Goal: Task Accomplishment & Management: Complete application form

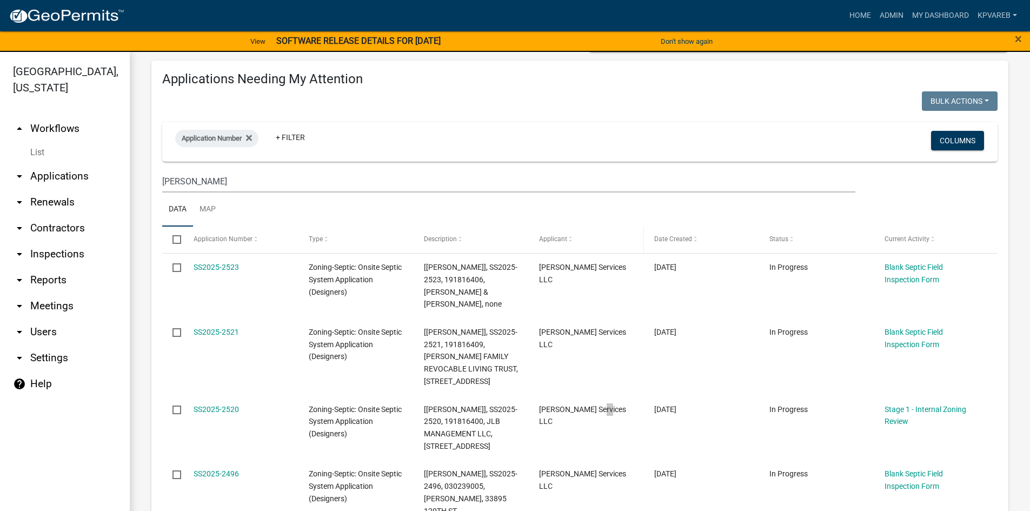
scroll to position [54, 0]
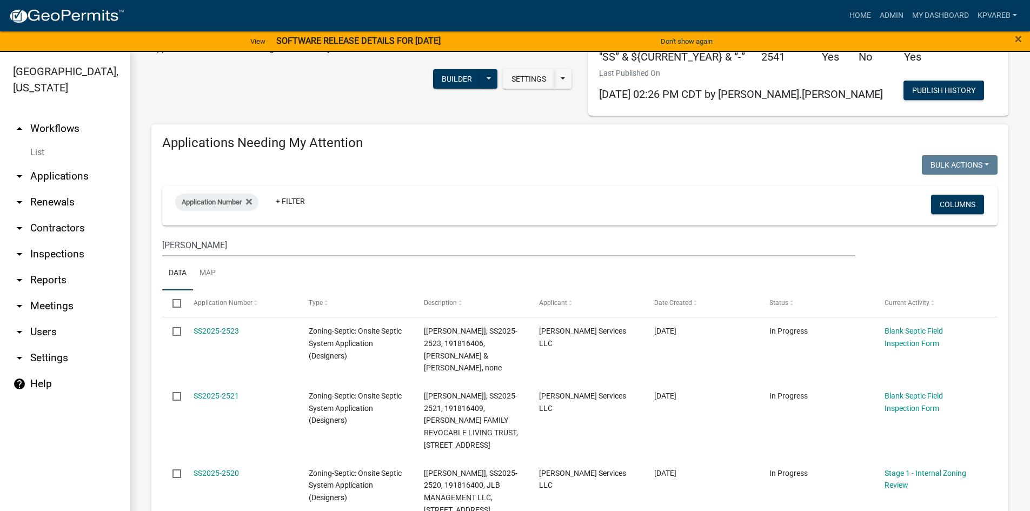
click at [212, 232] on wm-filter-builder "Application Number + Filter Columns [PERSON_NAME]" at bounding box center [579, 221] width 835 height 70
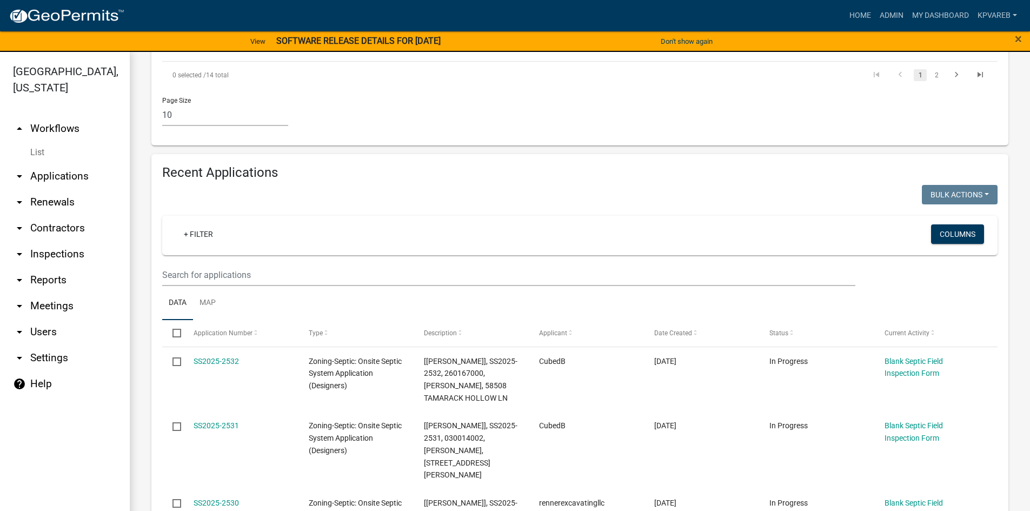
scroll to position [757, 0]
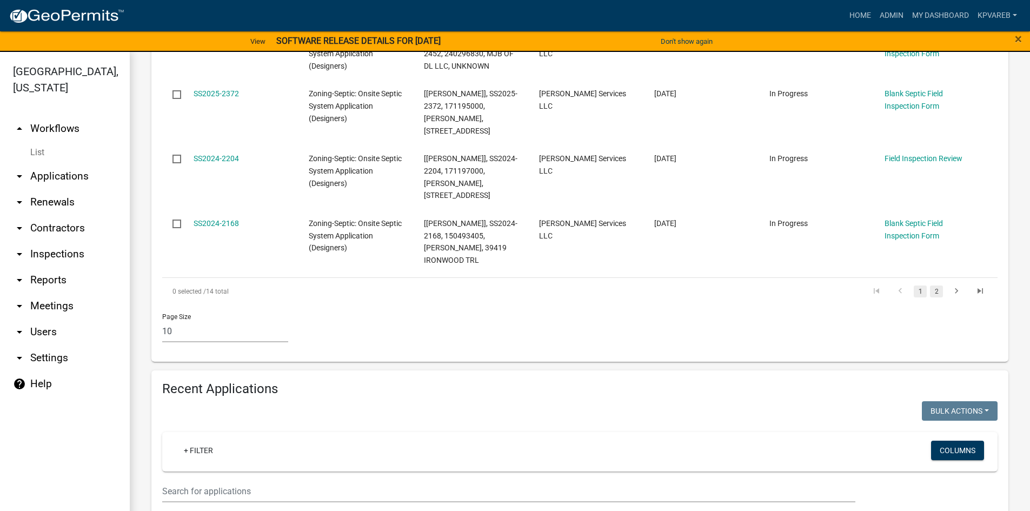
click at [930, 285] on link "2" at bounding box center [936, 291] width 13 height 12
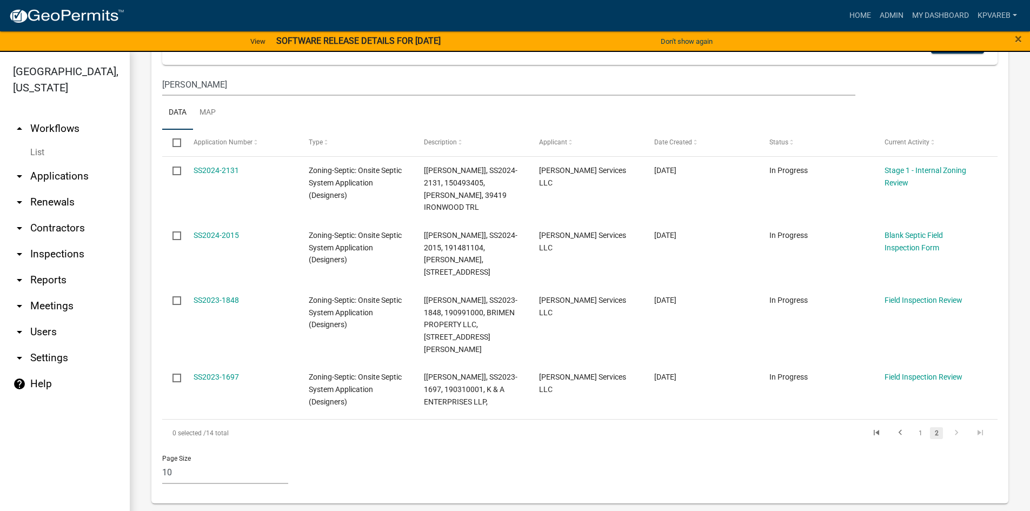
scroll to position [216, 0]
click at [914, 426] on link "1" at bounding box center [920, 432] width 13 height 12
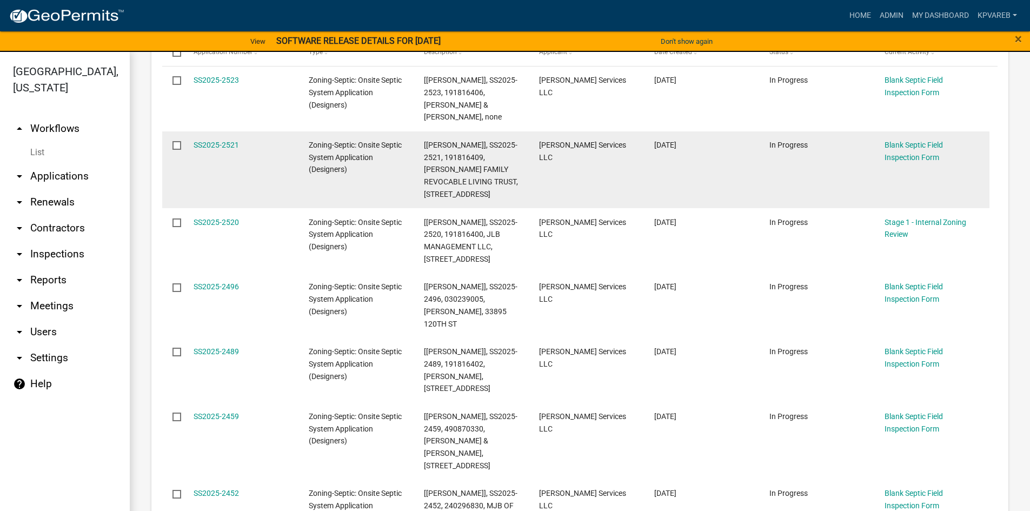
scroll to position [324, 0]
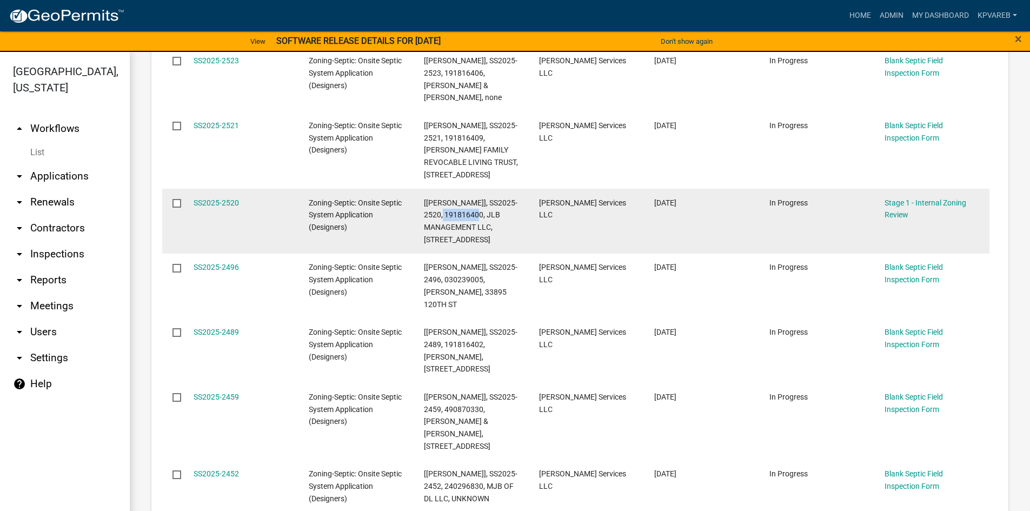
drag, startPoint x: 446, startPoint y: 201, endPoint x: 468, endPoint y: 202, distance: 22.7
click at [483, 198] on span "[[PERSON_NAME]], SS2025-2520, 191816400, JLB MANAGEMENT LLC, [STREET_ADDRESS]" at bounding box center [471, 220] width 94 height 45
copy span "191816400,"
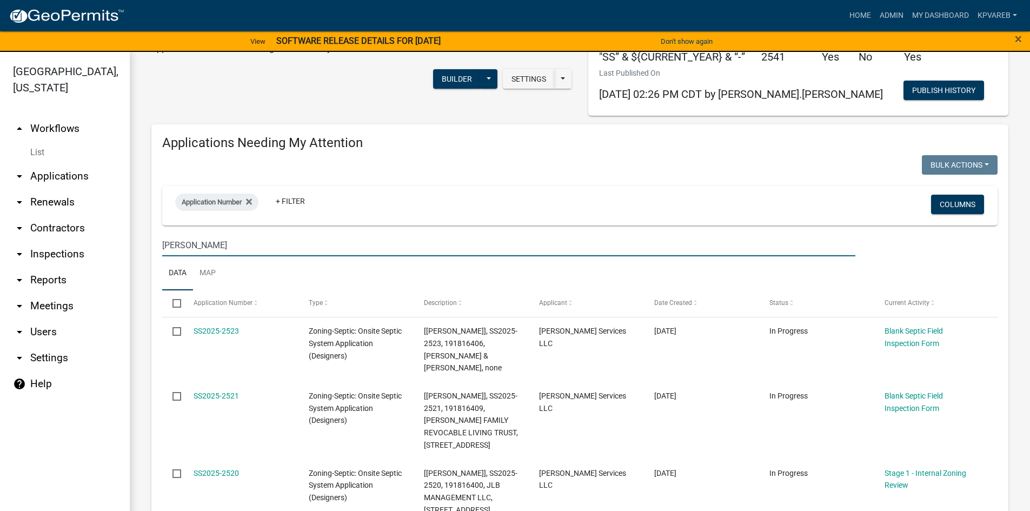
drag, startPoint x: 176, startPoint y: 247, endPoint x: 193, endPoint y: 247, distance: 17.3
click at [164, 251] on input "[PERSON_NAME]" at bounding box center [508, 245] width 693 height 22
drag, startPoint x: 211, startPoint y: 246, endPoint x: 129, endPoint y: 267, distance: 84.7
click at [129, 267] on div "[GEOGRAPHIC_DATA], [US_STATE] arrow_drop_up Workflows List arrow_drop_down Appl…" at bounding box center [515, 288] width 1030 height 472
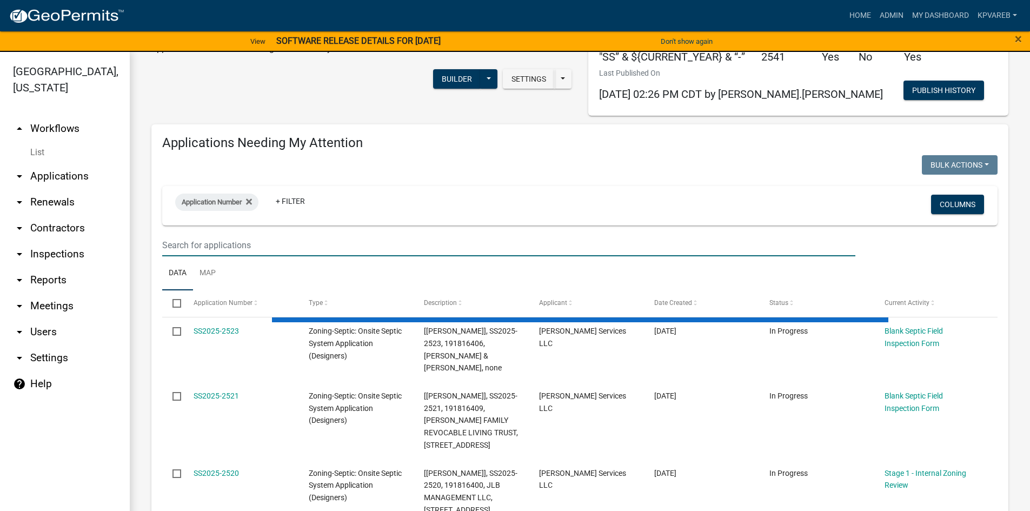
drag, startPoint x: 161, startPoint y: 249, endPoint x: 168, endPoint y: 243, distance: 9.2
drag, startPoint x: 168, startPoint y: 243, endPoint x: 314, endPoint y: 229, distance: 146.7
click at [314, 229] on wm-filter-builder "Application Number + Filter Columns" at bounding box center [579, 221] width 835 height 70
click at [169, 245] on input "text" at bounding box center [508, 245] width 693 height 22
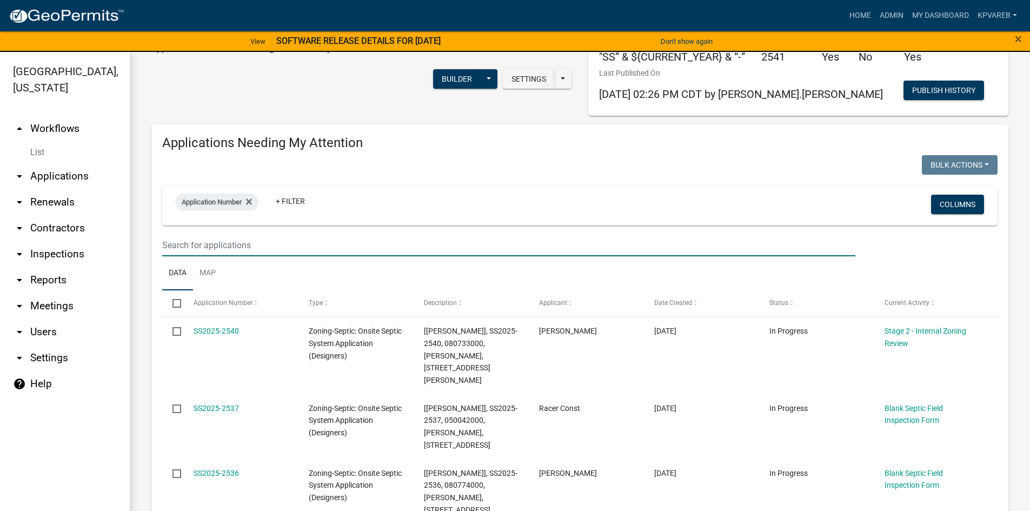
paste input "191816400,"
type input "191816400"
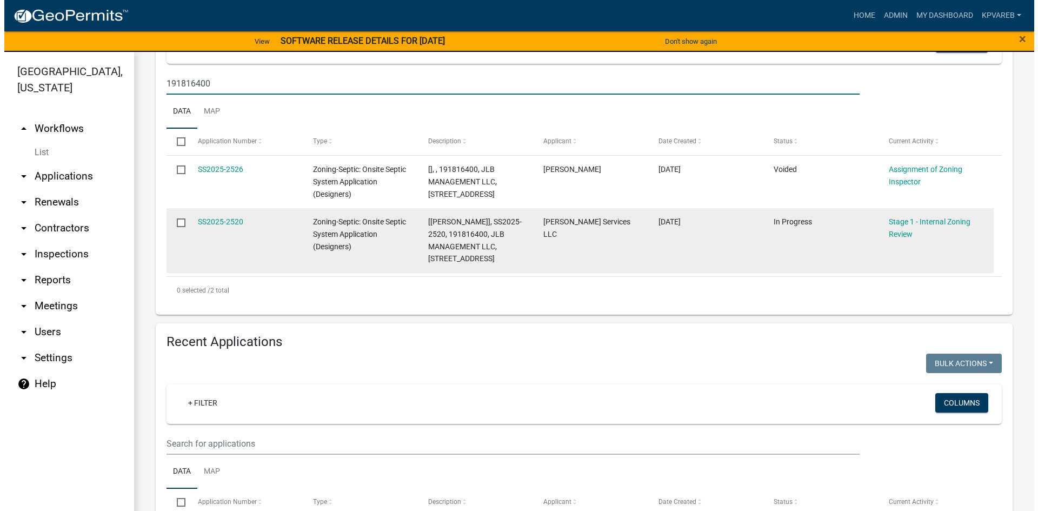
scroll to position [216, 0]
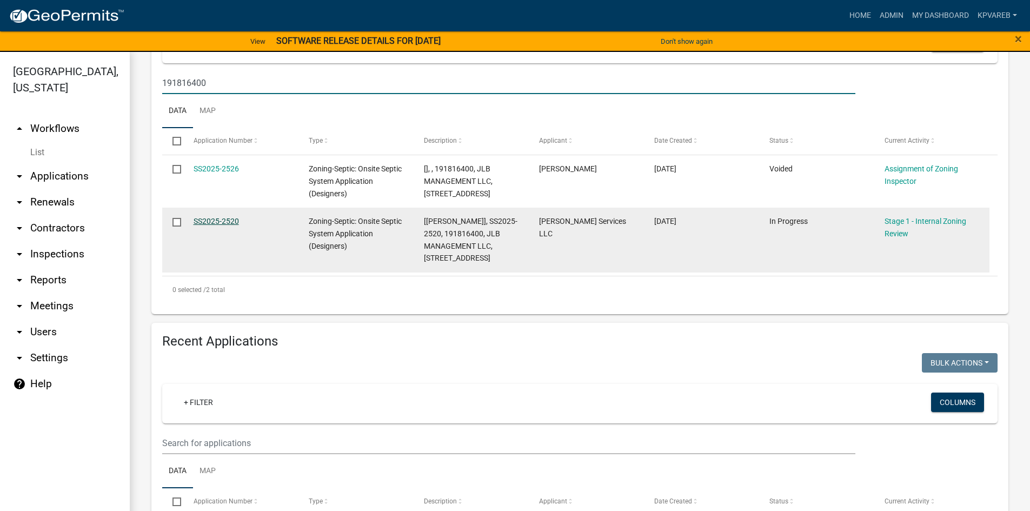
click at [216, 218] on link "SS2025-2520" at bounding box center [216, 221] width 45 height 9
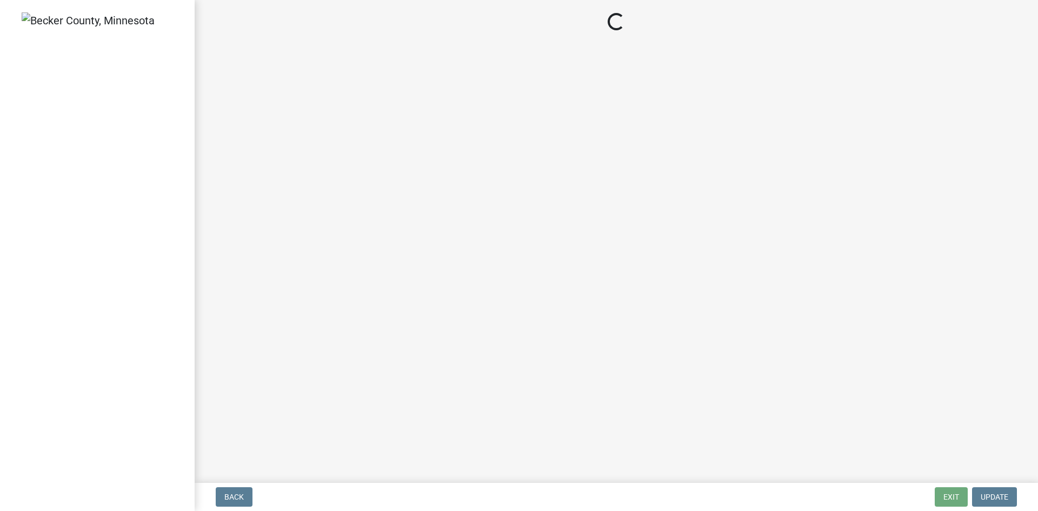
select select "49e49f1e-3b32-4342-8c2e-9cbd4919fe4d"
select select "ca07ae0a-7638-46ff-ada2-c67ca3524324"
select select "ec75a761-93b4-47c5-8535-fea253c32937"
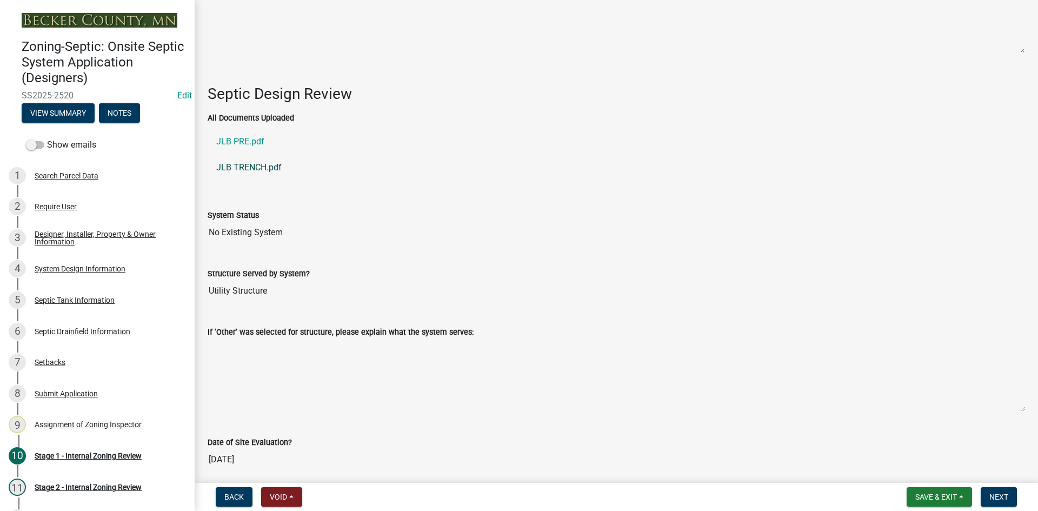
scroll to position [1514, 0]
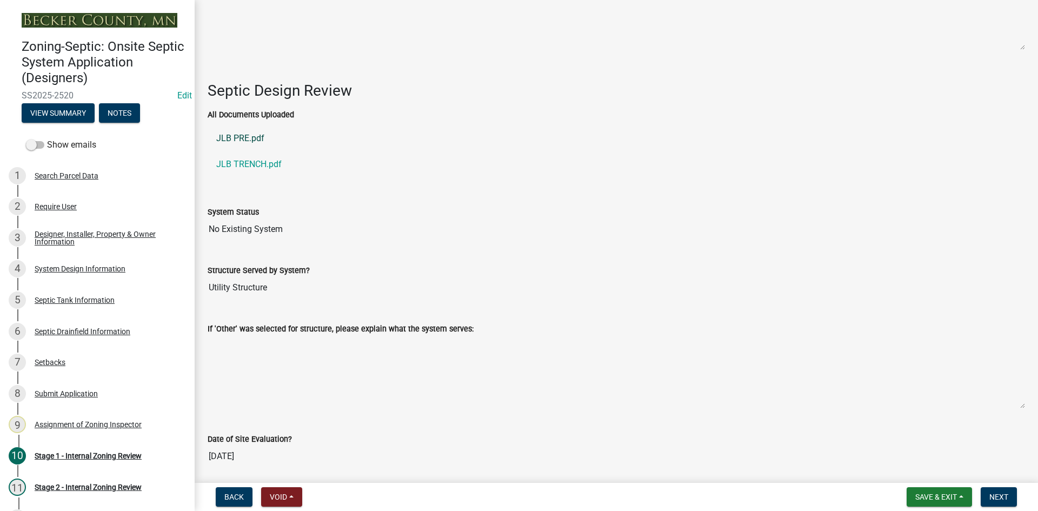
click at [240, 134] on link "JLB PRE.pdf" at bounding box center [616, 138] width 817 height 26
click at [261, 161] on link "JLB TRENCH.pdf" at bounding box center [616, 164] width 817 height 26
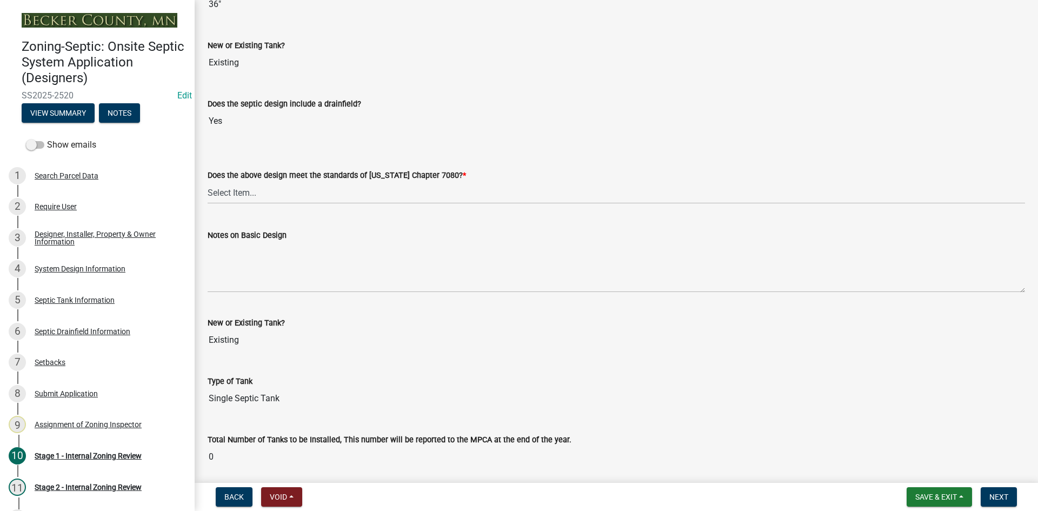
scroll to position [2433, 0]
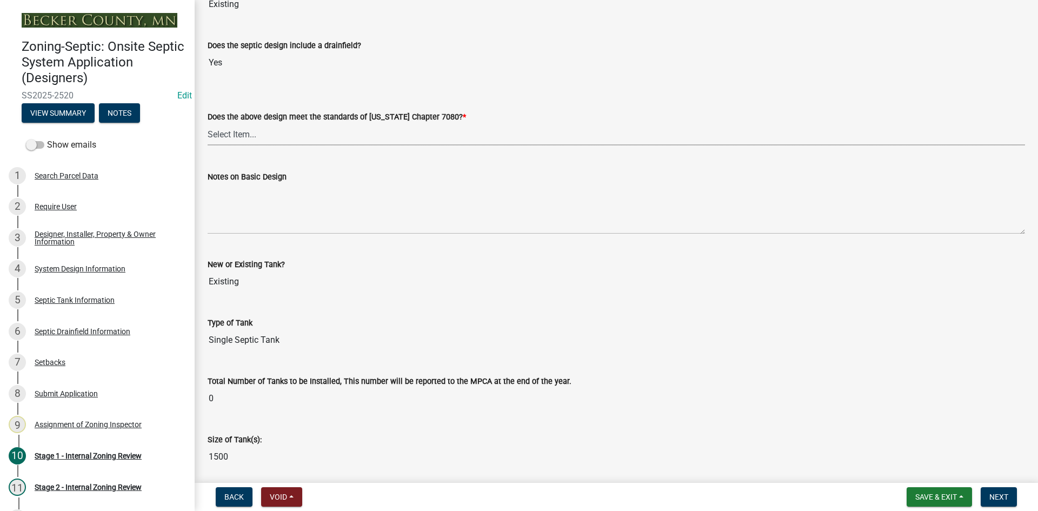
click at [235, 123] on select "Select Item... Yes No" at bounding box center [616, 134] width 817 height 22
click at [275, 135] on select "Select Item... Yes No" at bounding box center [616, 134] width 817 height 22
click at [261, 135] on select "Select Item... Yes No" at bounding box center [616, 134] width 817 height 22
click at [208, 123] on select "Select Item... Yes No" at bounding box center [616, 134] width 817 height 22
click at [246, 137] on select "Select Item... Yes No" at bounding box center [616, 134] width 817 height 22
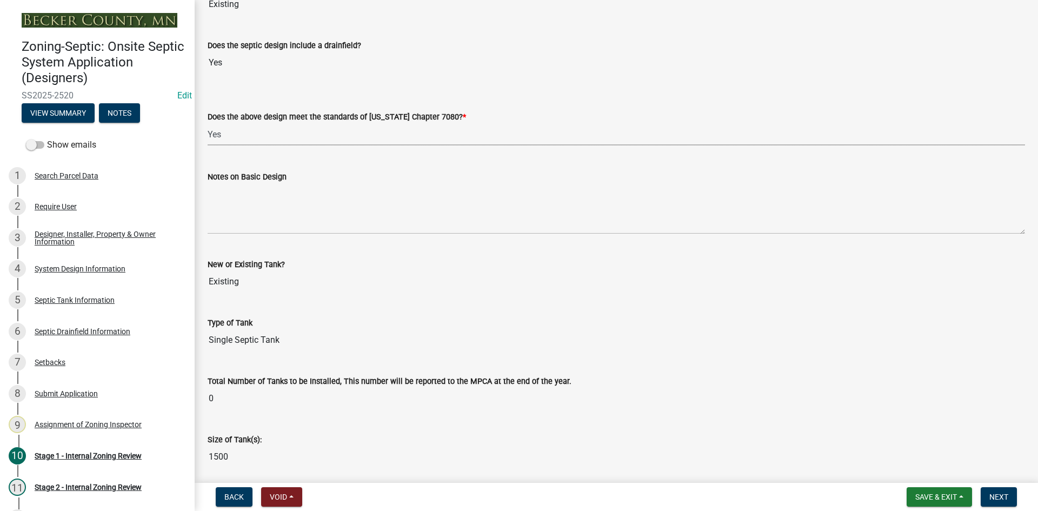
click at [208, 123] on select "Select Item... Yes No" at bounding box center [616, 134] width 817 height 22
click at [280, 127] on select "Select Item... Yes No" at bounding box center [616, 134] width 817 height 22
click at [363, 126] on select "Select Item... Yes No" at bounding box center [616, 134] width 817 height 22
click at [298, 175] on div "Notes on Basic Design" at bounding box center [616, 176] width 817 height 13
click at [241, 141] on select "Select Item... Yes No" at bounding box center [616, 134] width 817 height 22
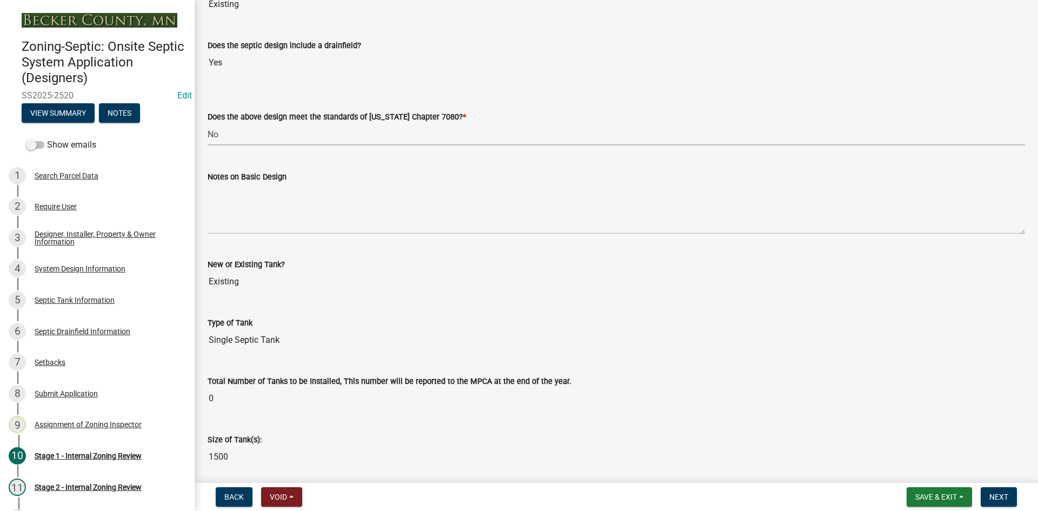
click at [208, 123] on select "Select Item... Yes No" at bounding box center [616, 134] width 817 height 22
click at [252, 131] on select "Select Item... Yes No" at bounding box center [616, 134] width 817 height 22
click at [208, 123] on select "Select Item... Yes No" at bounding box center [616, 134] width 817 height 22
select select "bcbb982e-a48c-4b4a-a83b-ed1363446a86"
click at [55, 302] on div "Septic Tank Information" at bounding box center [75, 300] width 80 height 8
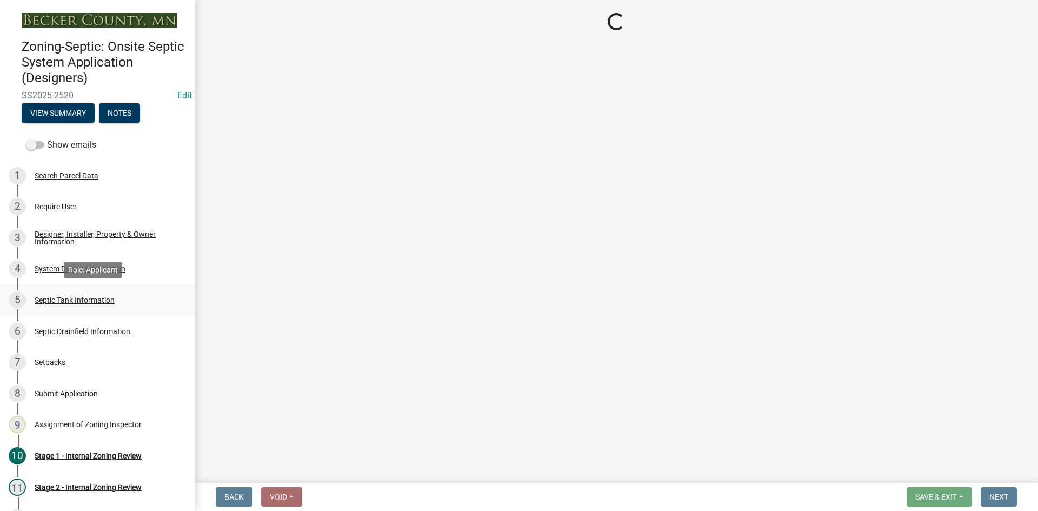
scroll to position [0, 0]
select select "e20c0fde-eb8f-4df0-bed0-a0cef743e9ae"
select select "755580e7-6a23-4f31-b987-1fba436fc27e"
select select "d0543dda-1f81-4523-8820-7e11934bbfb3"
select select "c84d9e4c-2287-4d2e-9ef7-9874a7456ee3"
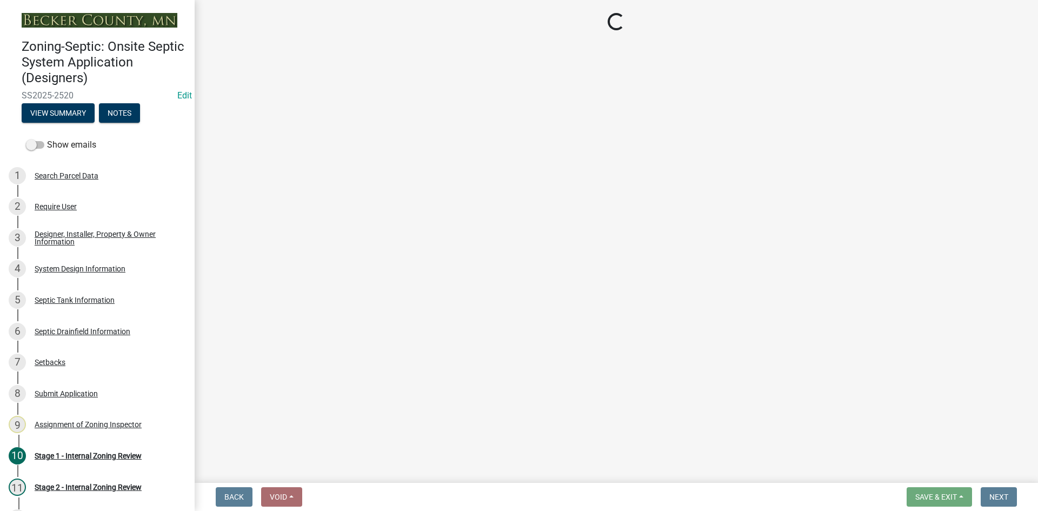
select select "a956bcdf-8f12-4f61-bfc1-a6e229dc0595"
select select "ba43cfd8-3223-4e93-a41d-8bc71aa45820"
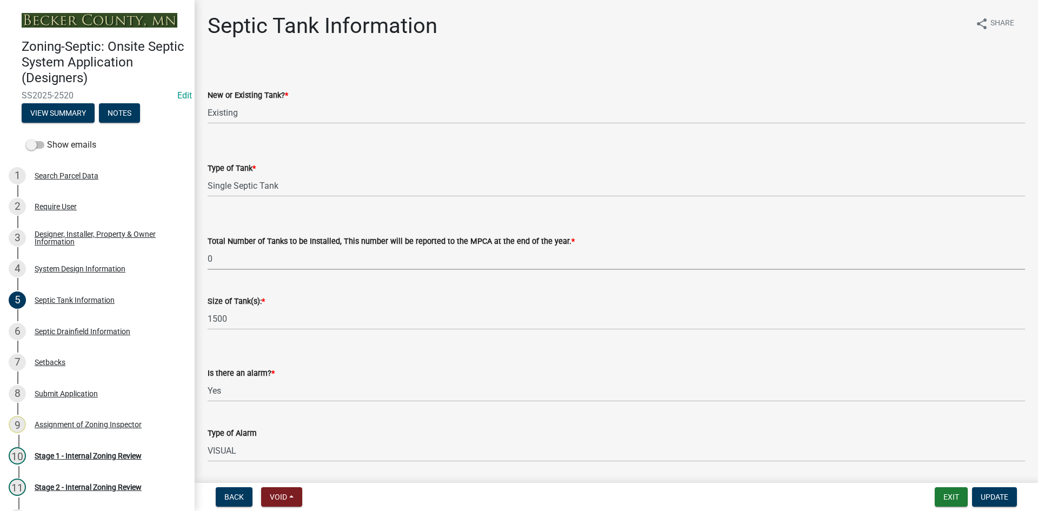
click at [231, 255] on select "Select Item... 0 1 2 3 4" at bounding box center [616, 259] width 817 height 22
click at [208, 248] on select "Select Item... 0 1 2 3 4" at bounding box center [616, 259] width 817 height 22
select select "52556460-45fa-4026-a6c2-c70bb0823cb5"
click at [241, 119] on select "Select Item... New Existing Both -New and Existing Tank" at bounding box center [616, 113] width 817 height 22
click at [208, 102] on select "Select Item... New Existing Both -New and Existing Tank" at bounding box center [616, 113] width 817 height 22
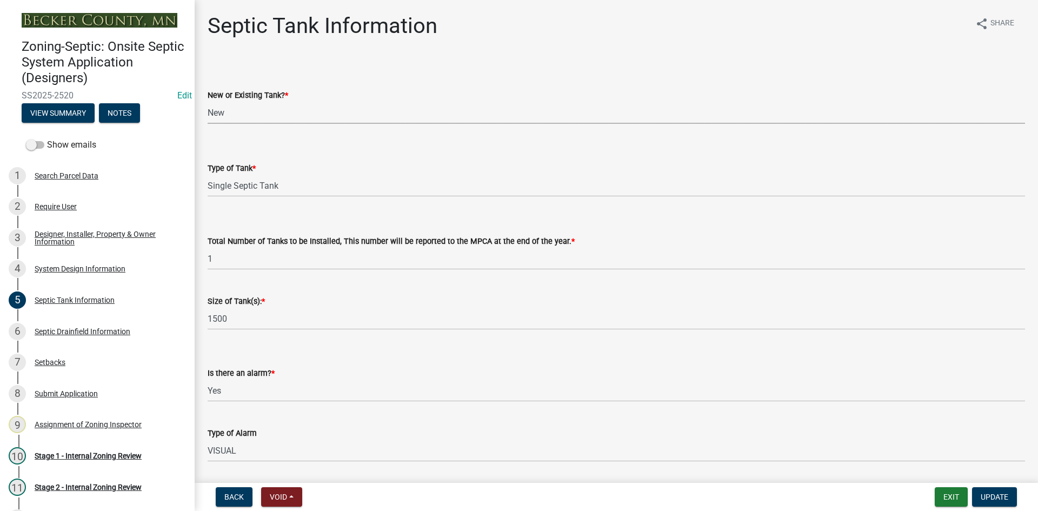
select select "f9fbe67c-c1cf-4a63-8ad4-799ce56b7f21"
click at [330, 159] on form "Type of Tank * Select Item... Single Septic Tank Compartmented Tank Single Tank…" at bounding box center [616, 173] width 817 height 48
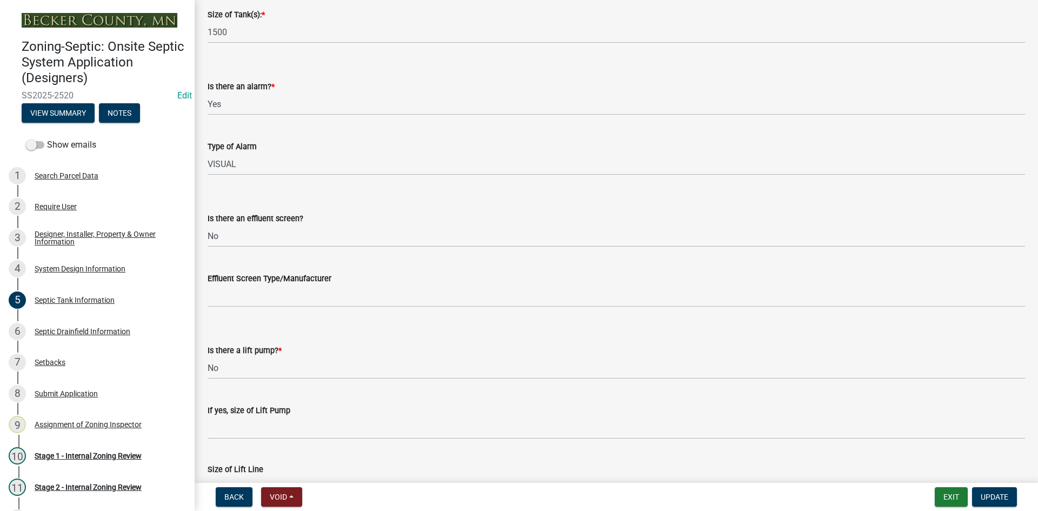
scroll to position [357, 0]
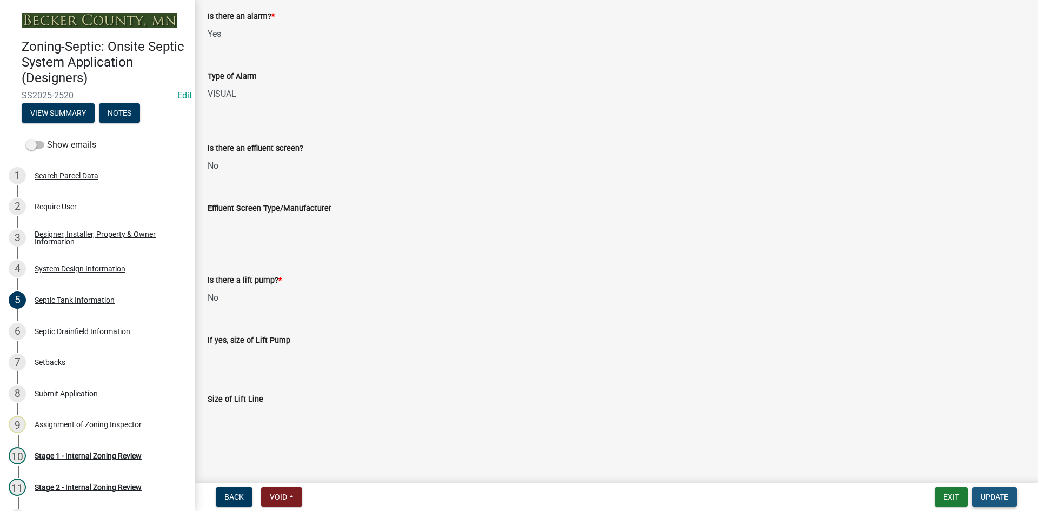
click at [1005, 496] on span "Update" at bounding box center [995, 497] width 28 height 9
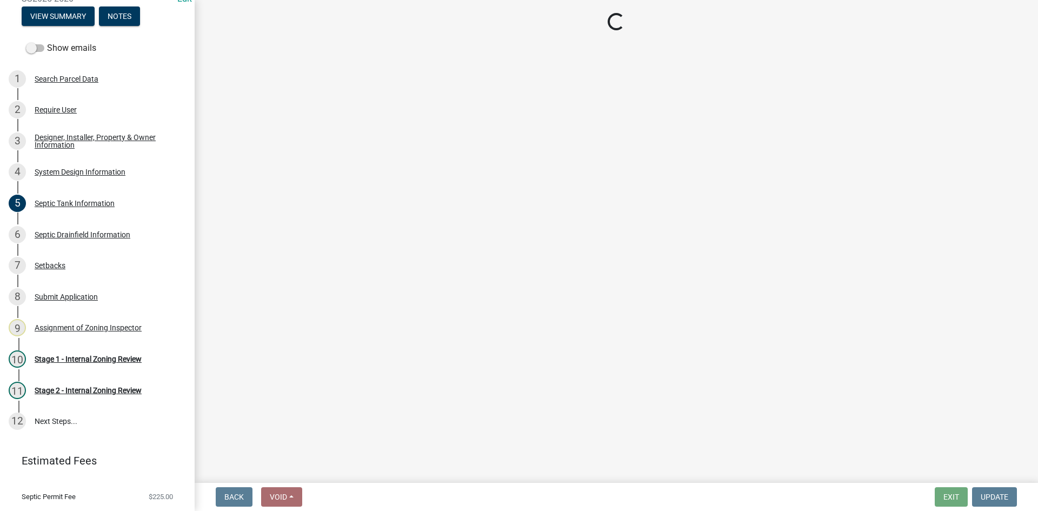
scroll to position [123, 0]
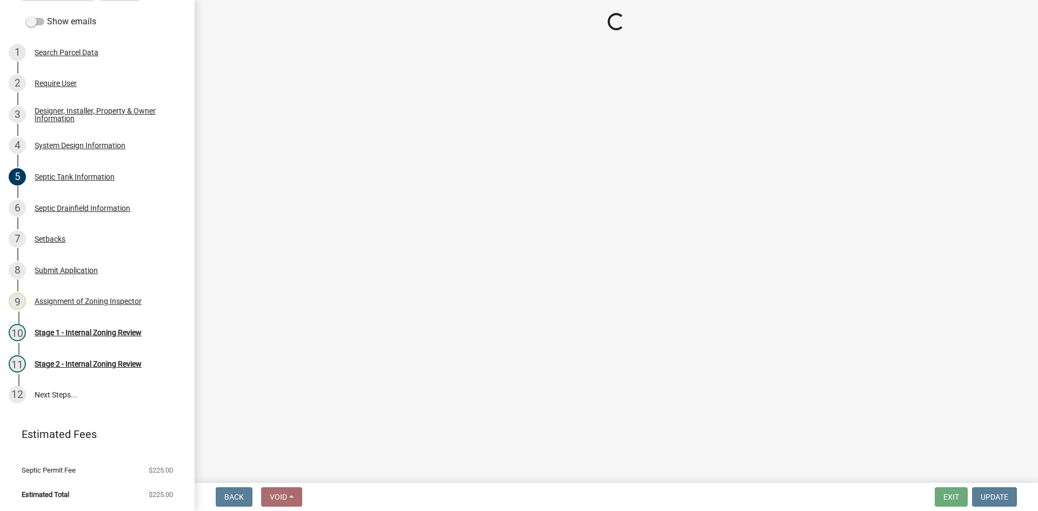
select select "49e49f1e-3b32-4342-8c2e-9cbd4919fe4d"
select select "ca07ae0a-7638-46ff-ada2-c67ca3524324"
select select "ec75a761-93b4-47c5-8535-fea253c32937"
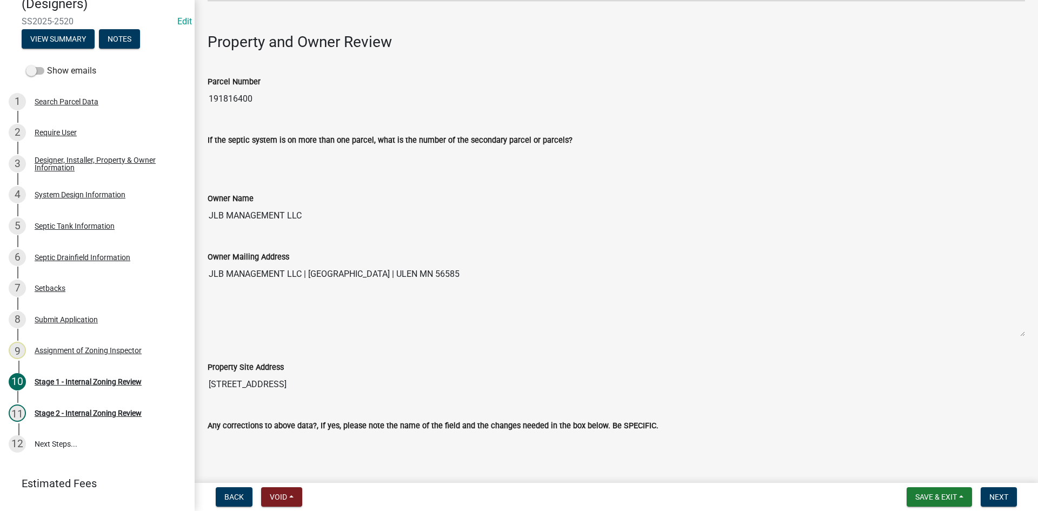
scroll to position [0, 0]
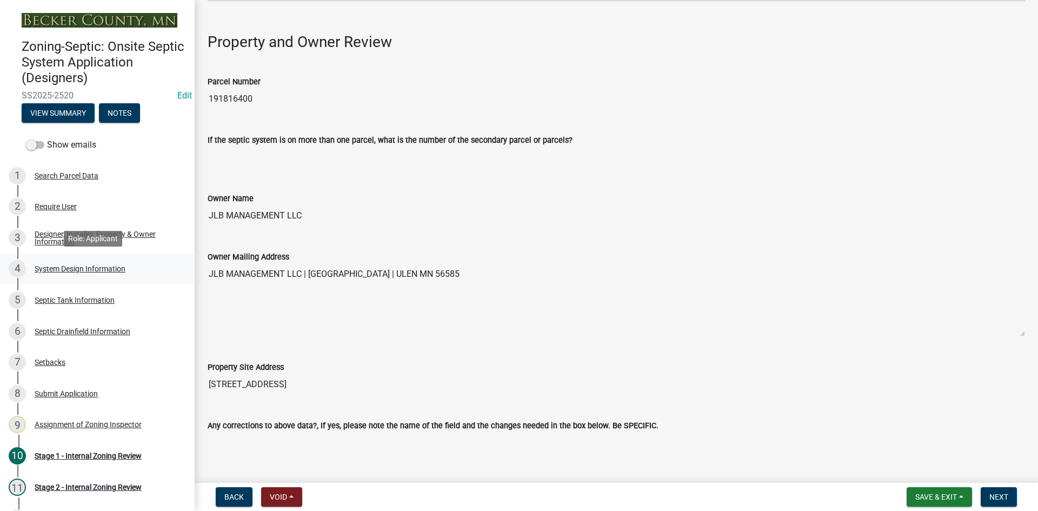
click at [85, 267] on div "System Design Information" at bounding box center [80, 269] width 91 height 8
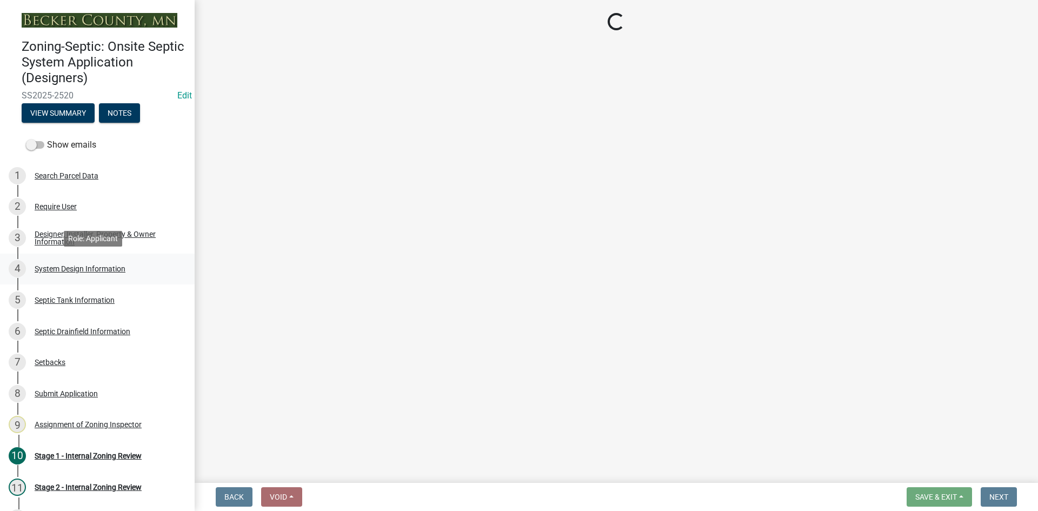
select select "55497d75-c43f-4635-a730-e0737ce05d56"
select select "25258e87-3ef9-4f1c-a5f1-75a1d463abfb"
select select "011fbff4-a41d-4a75-9bd8-71c7e6c69e0d"
select select "85fdfef2-2683-4311-b5d5-5505f6411127"
select select "acb956d0-fe38-4b39-a121-cf897fe74d21"
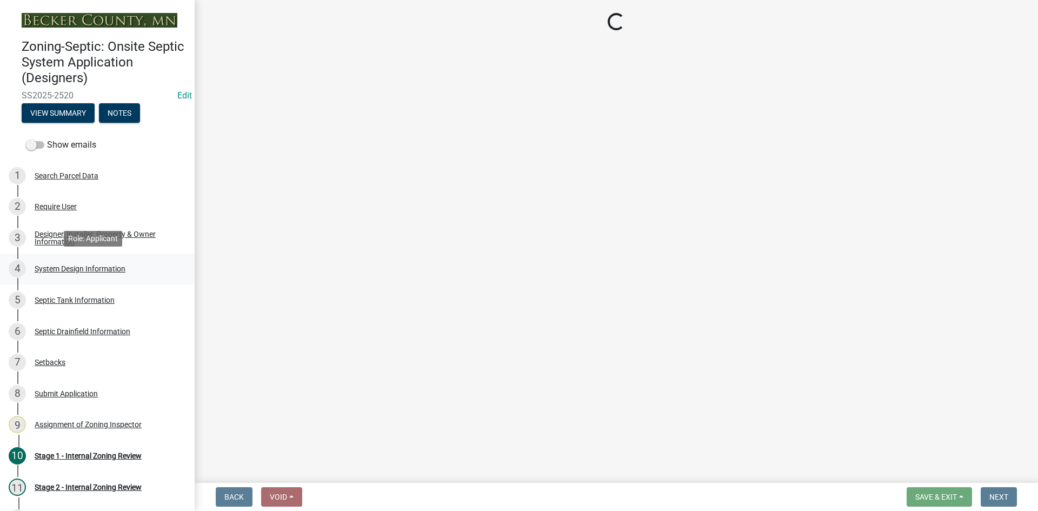
select select "ba735beb-519e-40f0-ae20-62d65fc4c46b"
select select "ef698bf5-6172-44c1-9ffb-522c07469aed"
select select "384fc250-a67e-4e5e-a6e0-19116deb63e7"
select select "a0c59fcd-b61c-4c3a-90a8-e70849750c47"
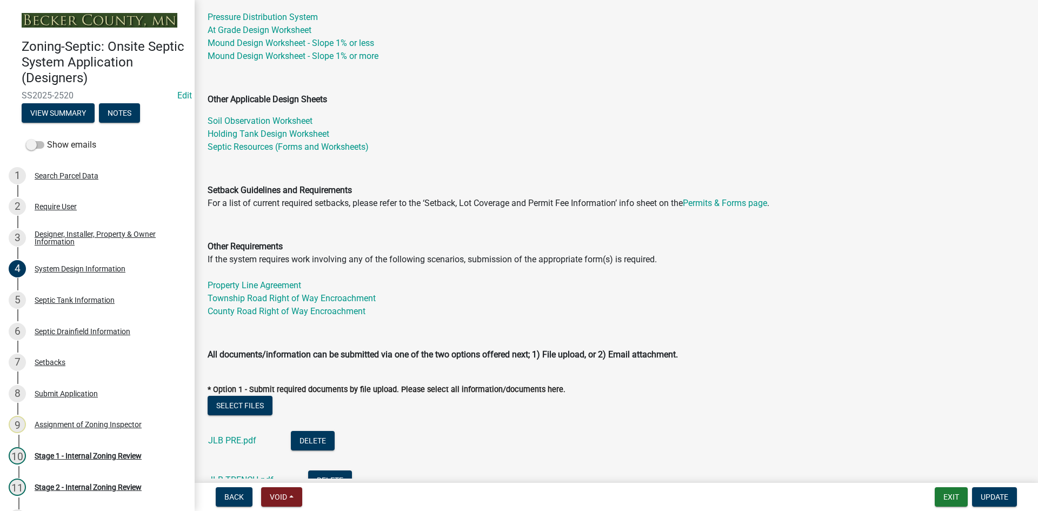
scroll to position [324, 0]
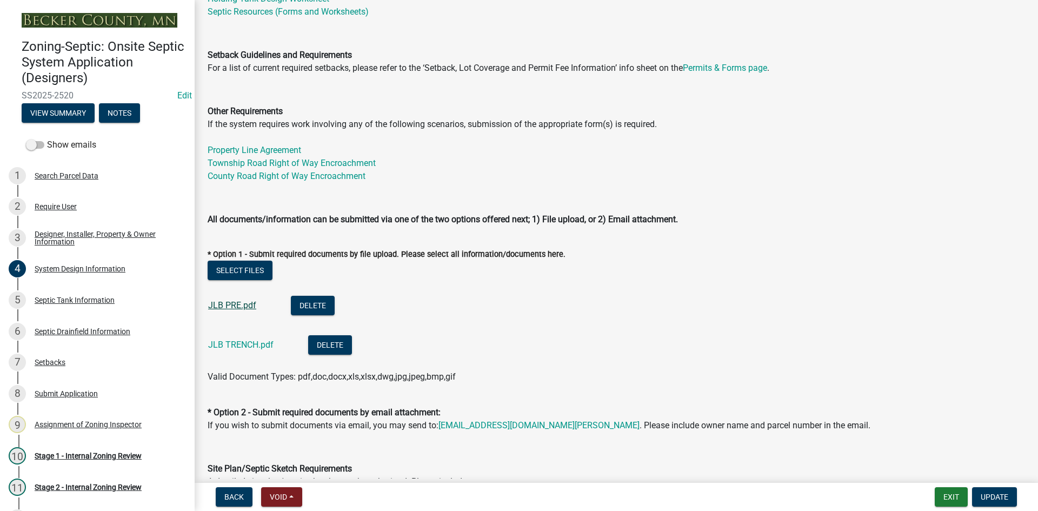
click at [230, 301] on link "JLB PRE.pdf" at bounding box center [232, 305] width 48 height 10
click at [987, 496] on span "Update" at bounding box center [995, 497] width 28 height 9
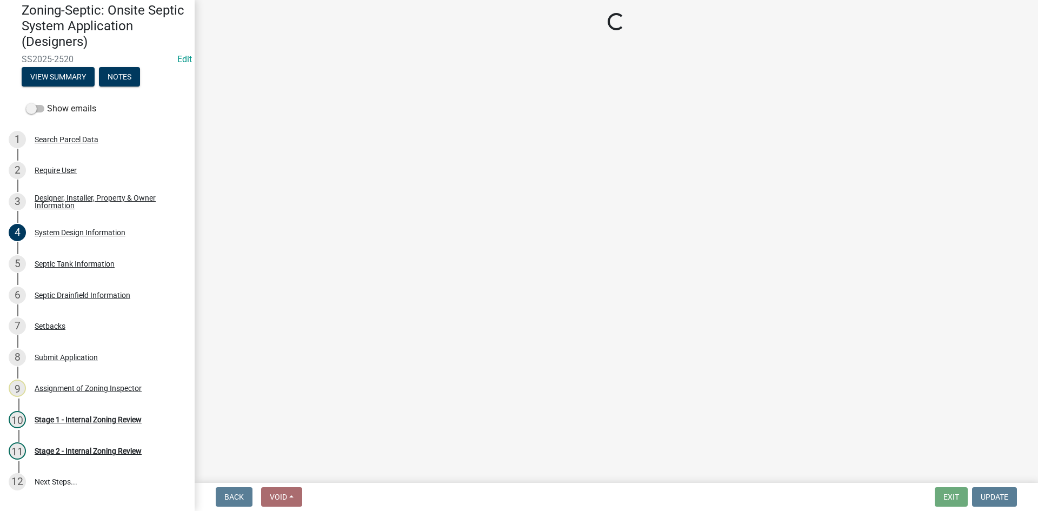
scroll to position [0, 0]
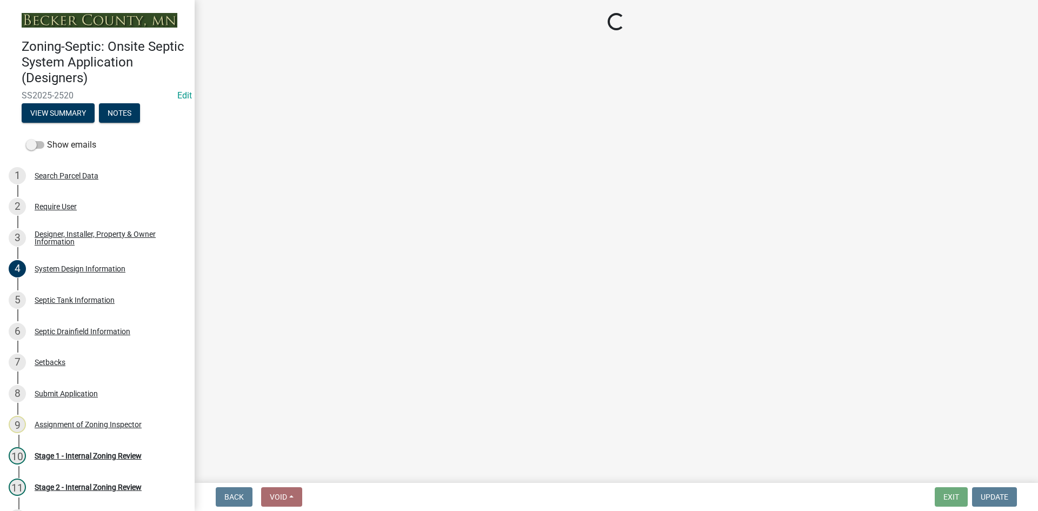
select select "49e49f1e-3b32-4342-8c2e-9cbd4919fe4d"
select select "ca07ae0a-7638-46ff-ada2-c67ca3524324"
select select "ec75a761-93b4-47c5-8535-fea253c32937"
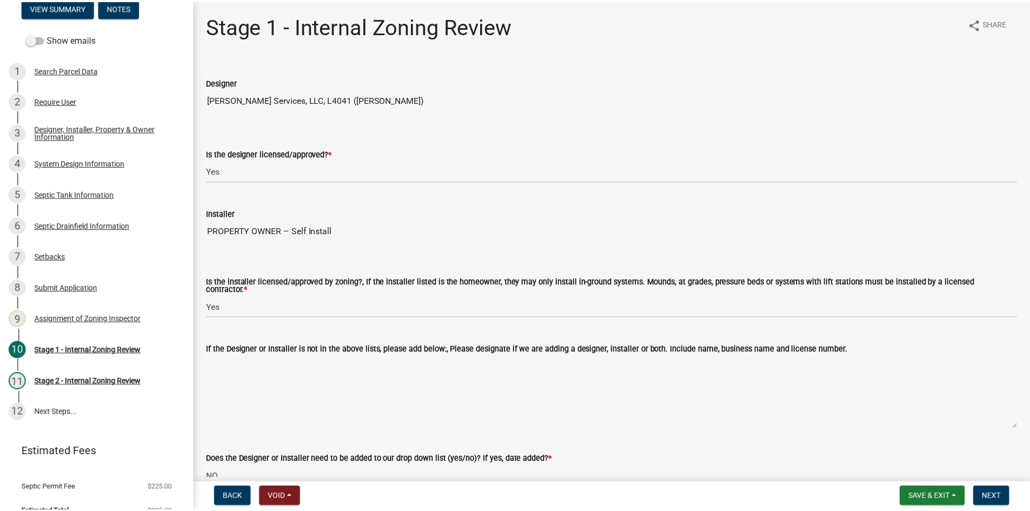
scroll to position [109, 0]
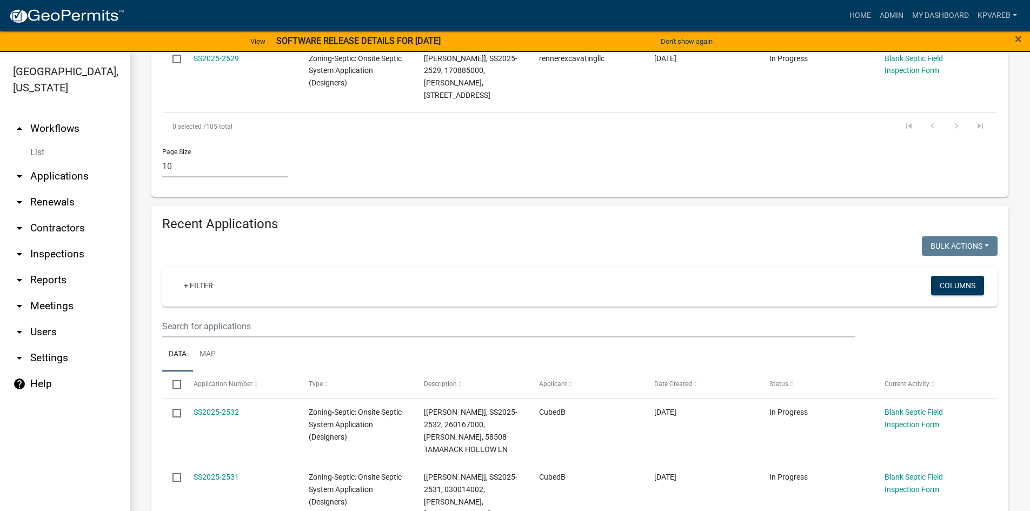
scroll to position [859, 0]
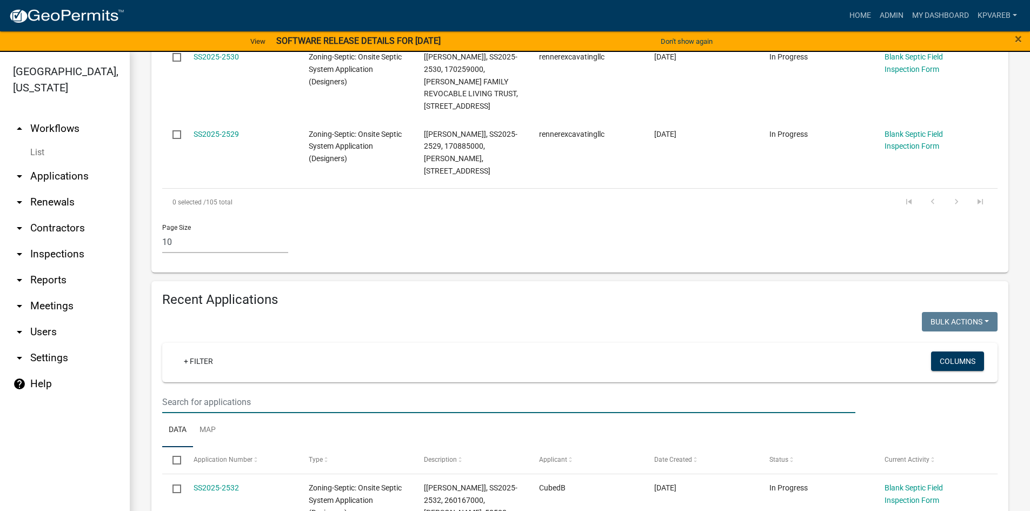
click at [215, 391] on input "text" at bounding box center [508, 402] width 693 height 22
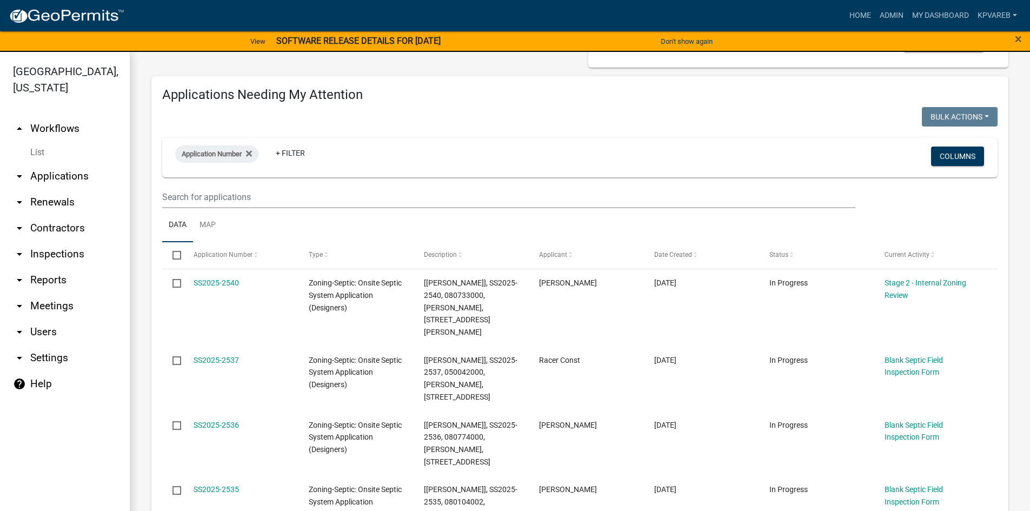
scroll to position [102, 0]
type input "[PERSON_NAME]"
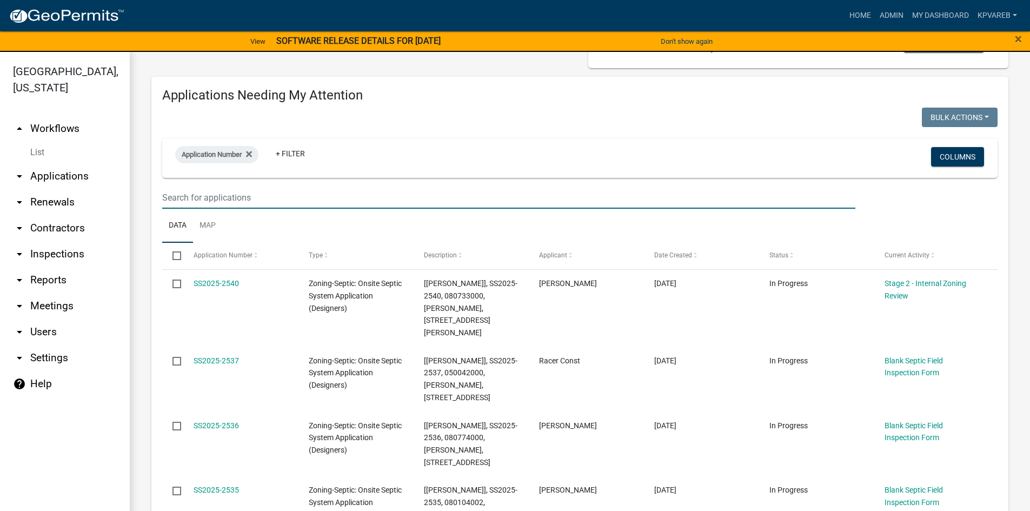
click at [193, 195] on input "text" at bounding box center [508, 198] width 693 height 22
paste input "191816400,"
click at [204, 199] on input "191816400," at bounding box center [508, 198] width 693 height 22
type input "191816400"
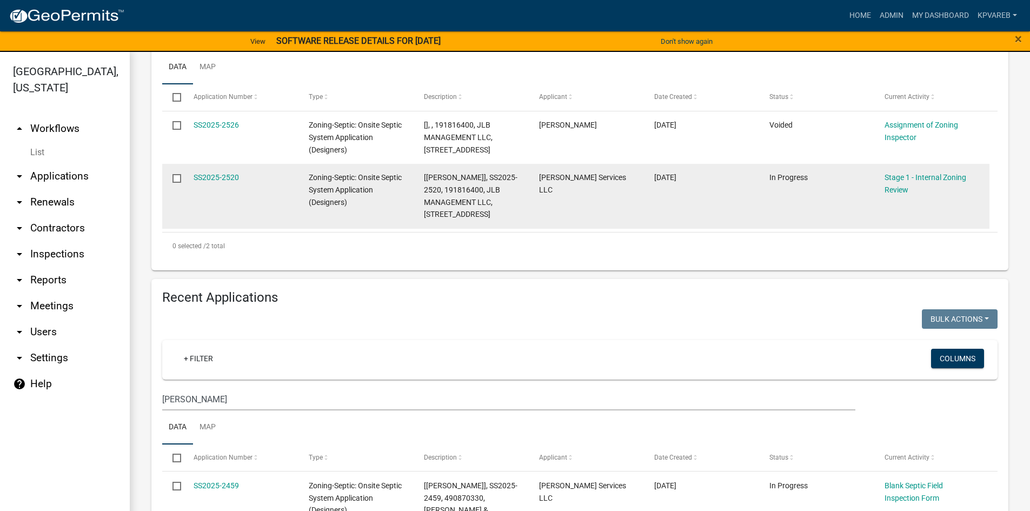
scroll to position [264, 0]
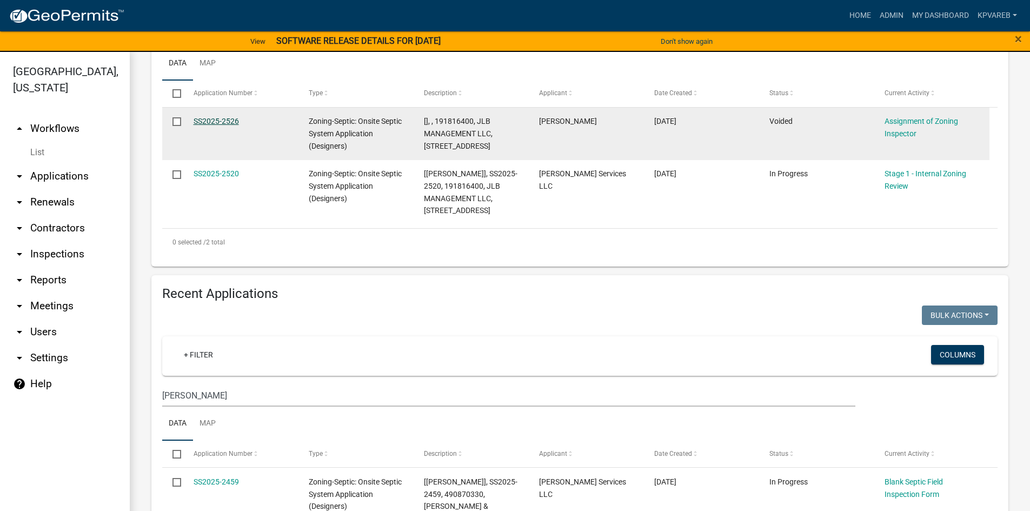
click at [218, 119] on link "SS2025-2526" at bounding box center [216, 121] width 45 height 9
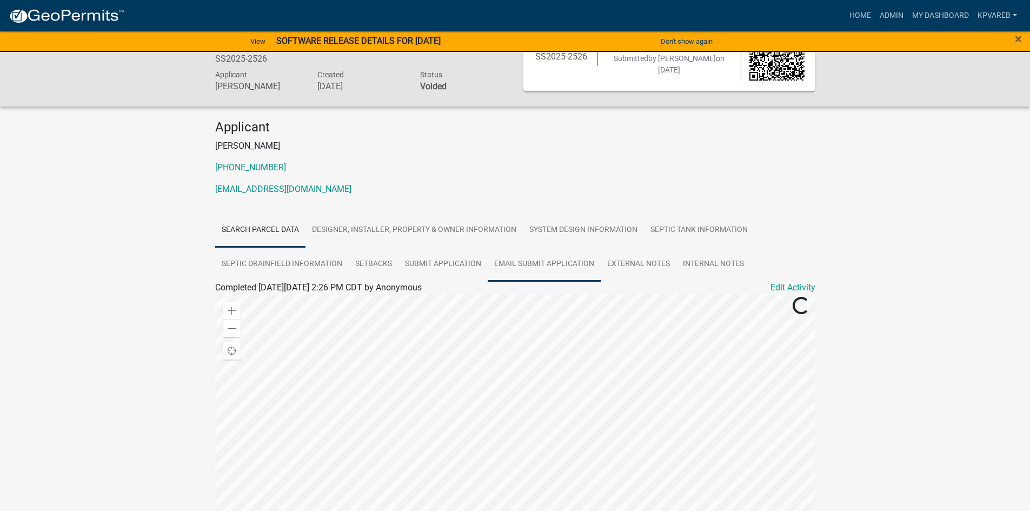
scroll to position [46, 0]
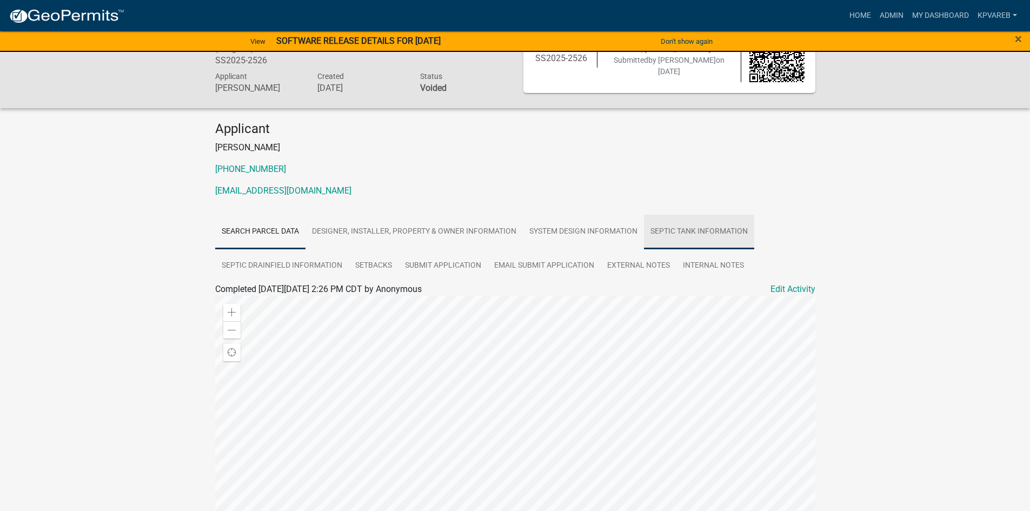
click at [695, 235] on link "Septic Tank Information" at bounding box center [699, 232] width 110 height 35
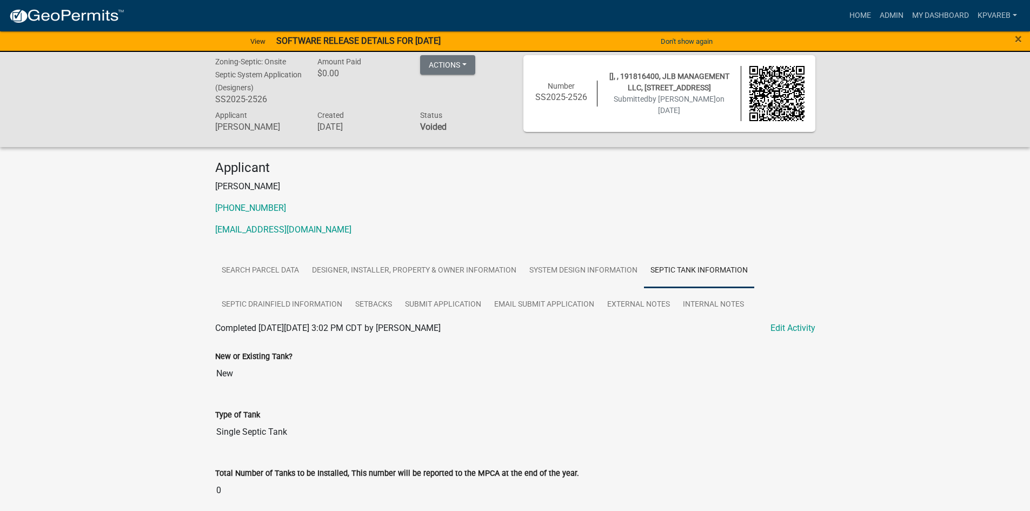
scroll to position [0, 0]
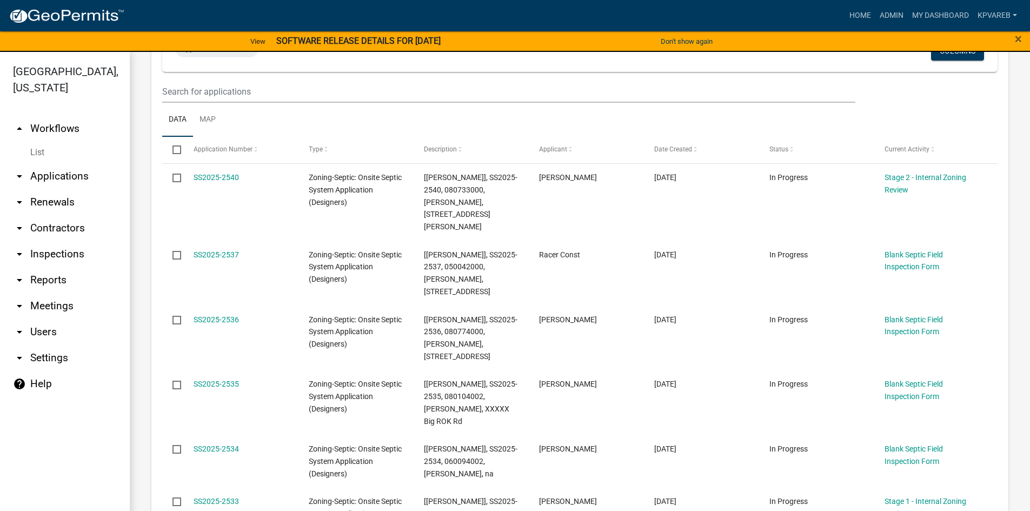
scroll to position [108, 0]
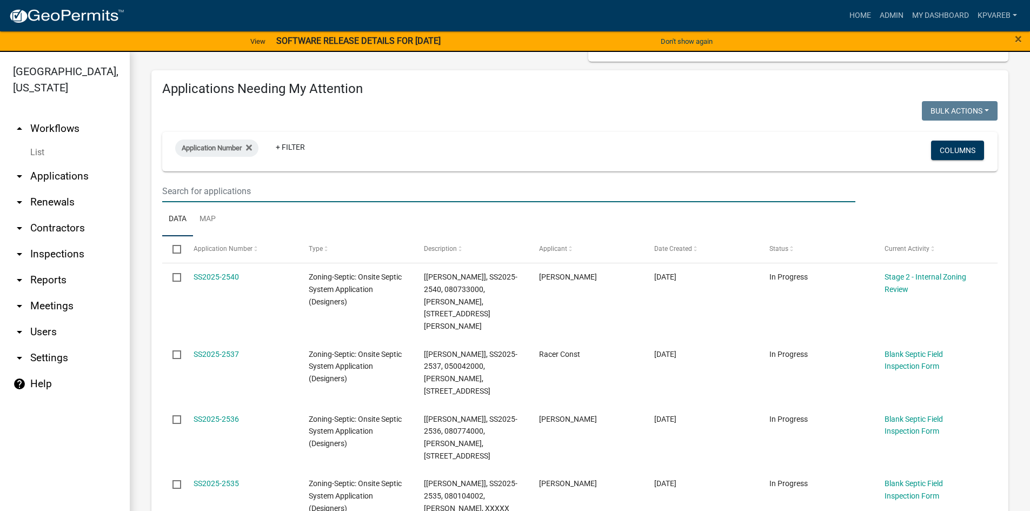
click at [212, 197] on input "text" at bounding box center [508, 191] width 693 height 22
type input "[PERSON_NAME]"
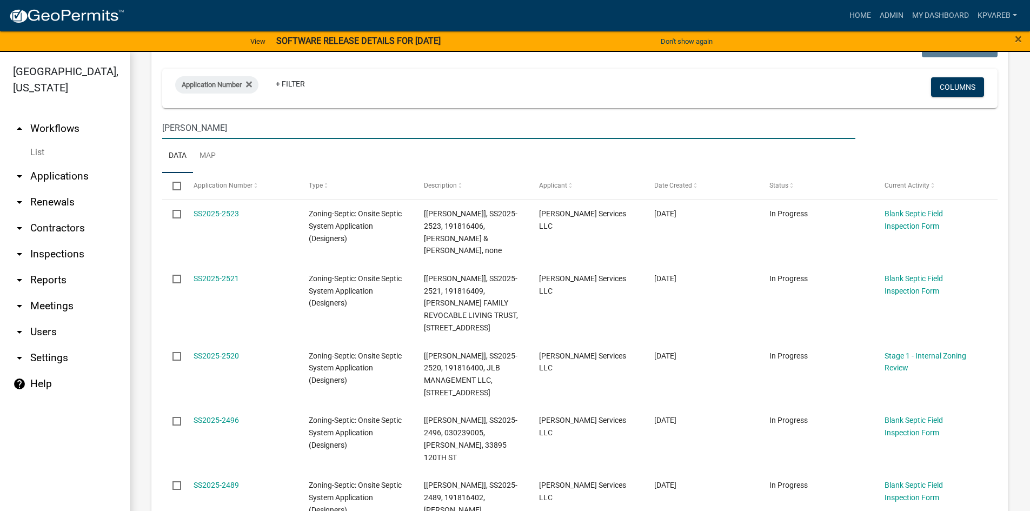
scroll to position [54, 0]
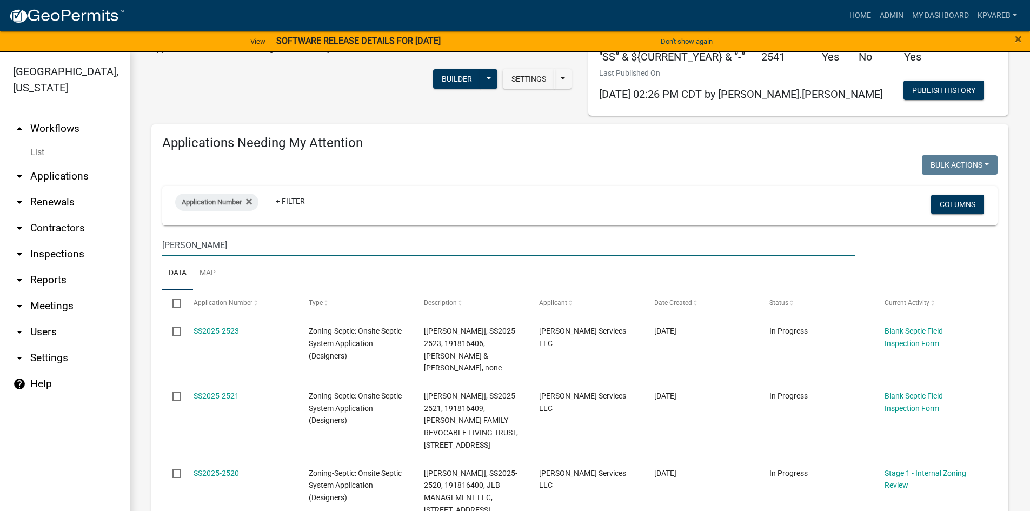
drag, startPoint x: 194, startPoint y: 251, endPoint x: 145, endPoint y: 253, distance: 48.7
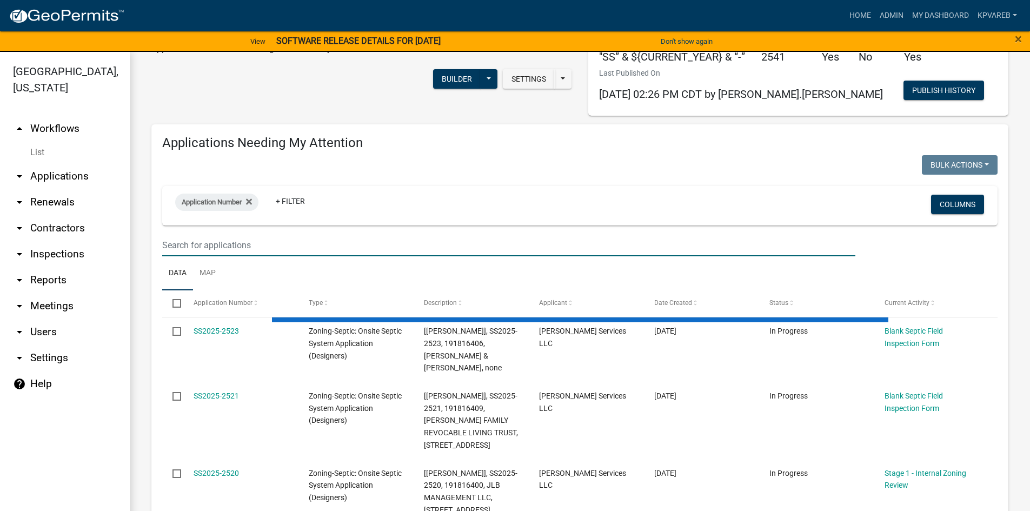
paste input "191816400,"
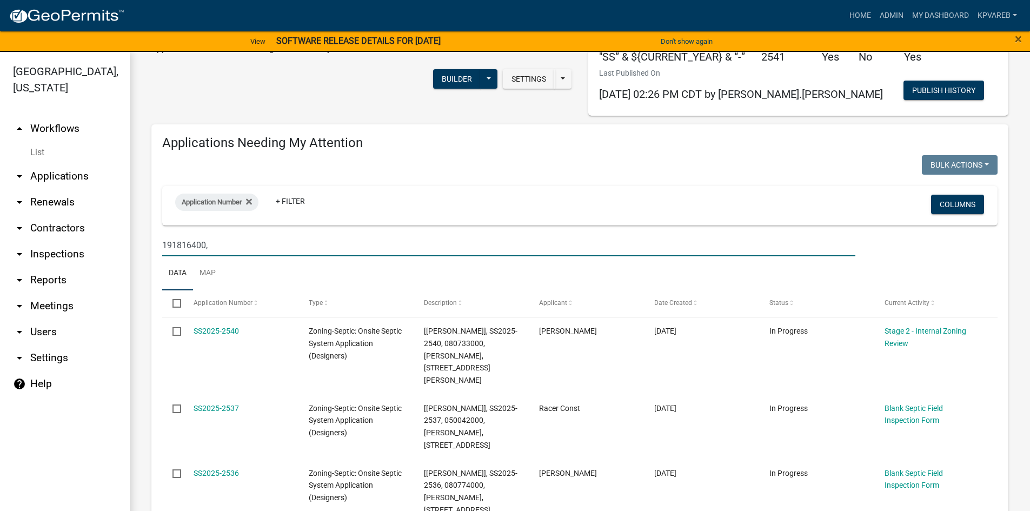
click at [207, 247] on input "191816400," at bounding box center [508, 245] width 693 height 22
type input "191816400"
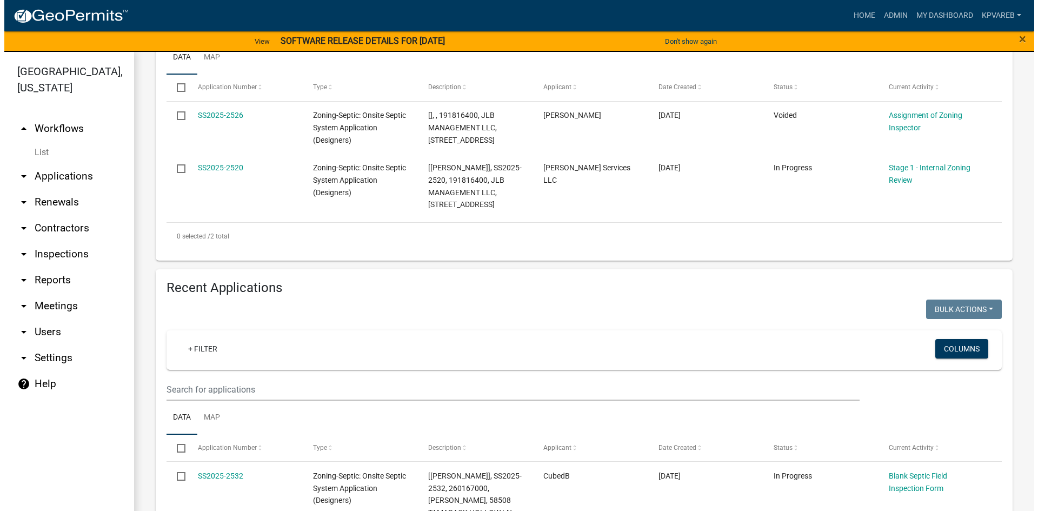
scroll to position [216, 0]
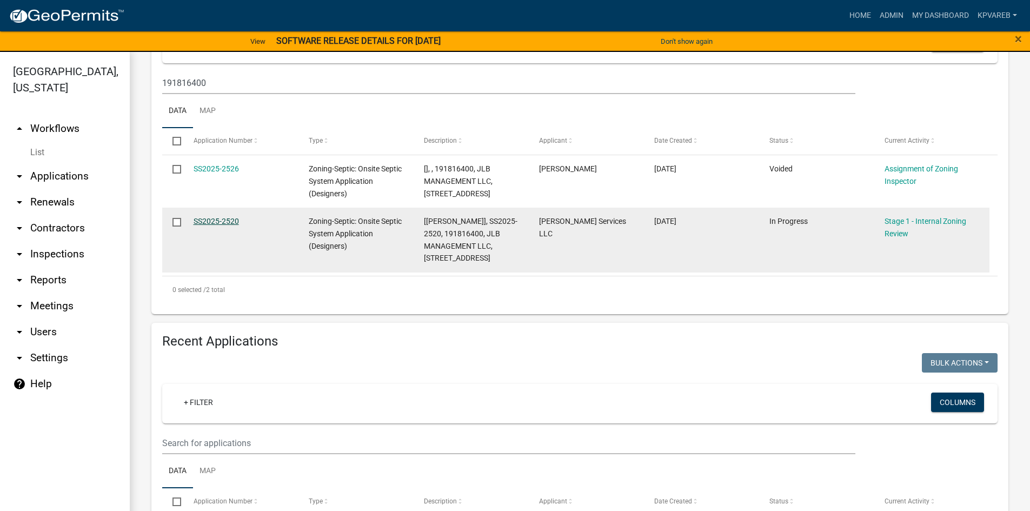
click at [209, 218] on link "SS2025-2520" at bounding box center [216, 221] width 45 height 9
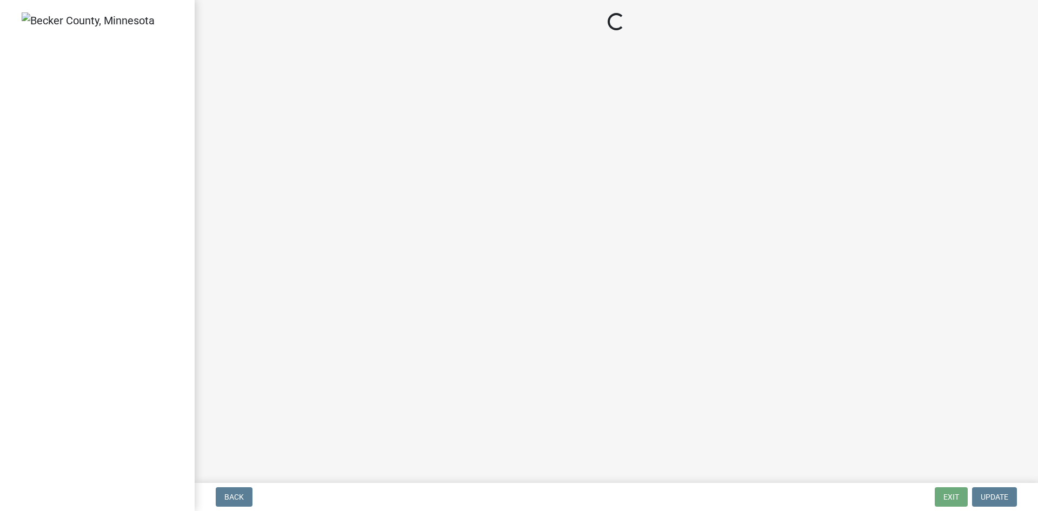
select select "49e49f1e-3b32-4342-8c2e-9cbd4919fe4d"
select select "ca07ae0a-7638-46ff-ada2-c67ca3524324"
select select "ec75a761-93b4-47c5-8535-fea253c32937"
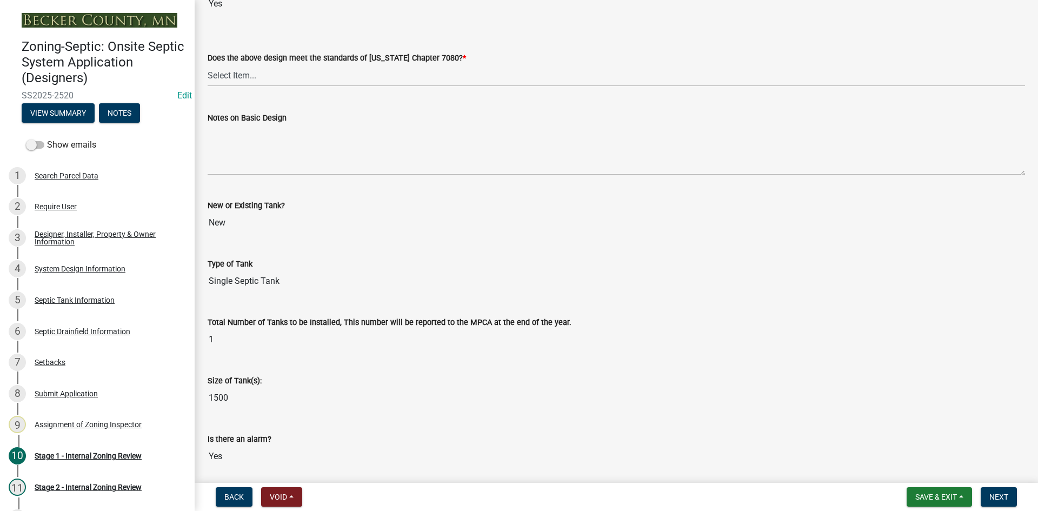
scroll to position [2487, 0]
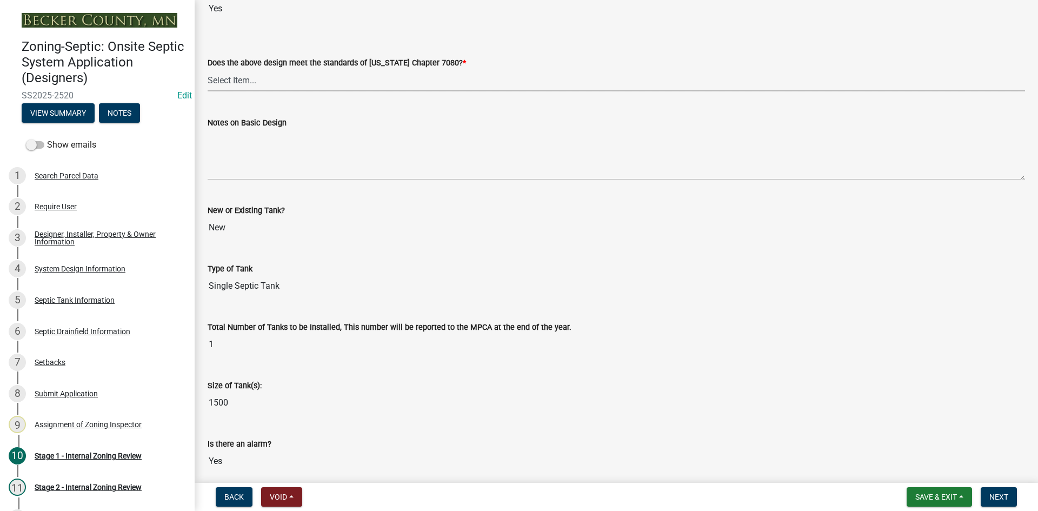
click at [244, 84] on select "Select Item... Yes No" at bounding box center [616, 80] width 817 height 22
click at [208, 69] on select "Select Item... Yes No" at bounding box center [616, 80] width 817 height 22
select select "bcbb982e-a48c-4b4a-a83b-ed1363446a86"
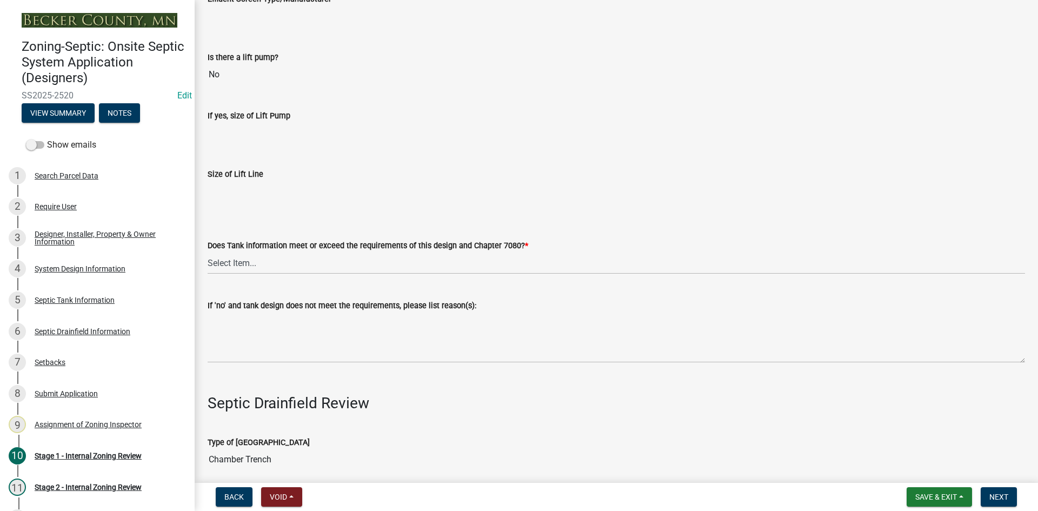
scroll to position [3244, 0]
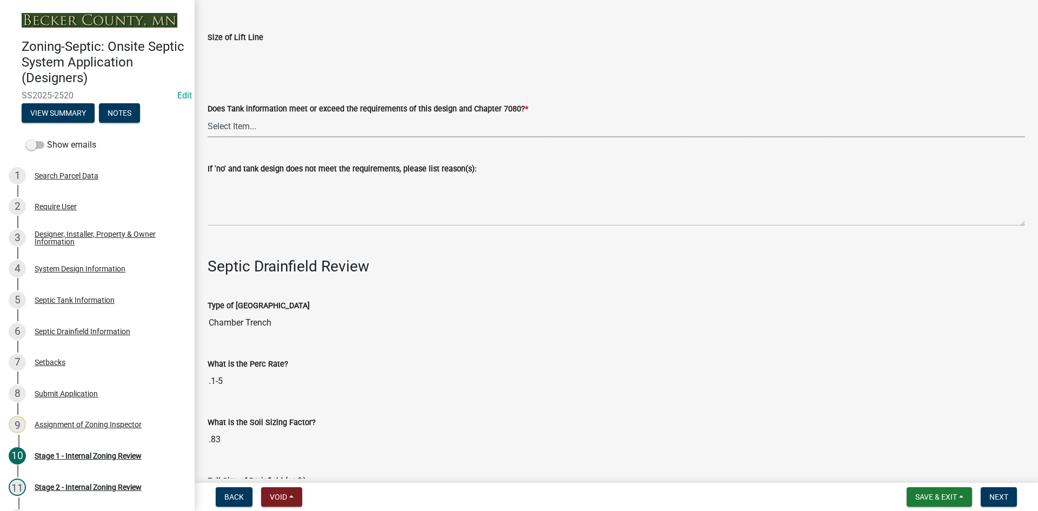
click at [248, 127] on select "Select Item... Yes No" at bounding box center [616, 126] width 817 height 22
click at [208, 115] on select "Select Item... Yes No" at bounding box center [616, 126] width 817 height 22
select select "47a2a5dd-5977-4941-8e6f-09ff03cdfb75"
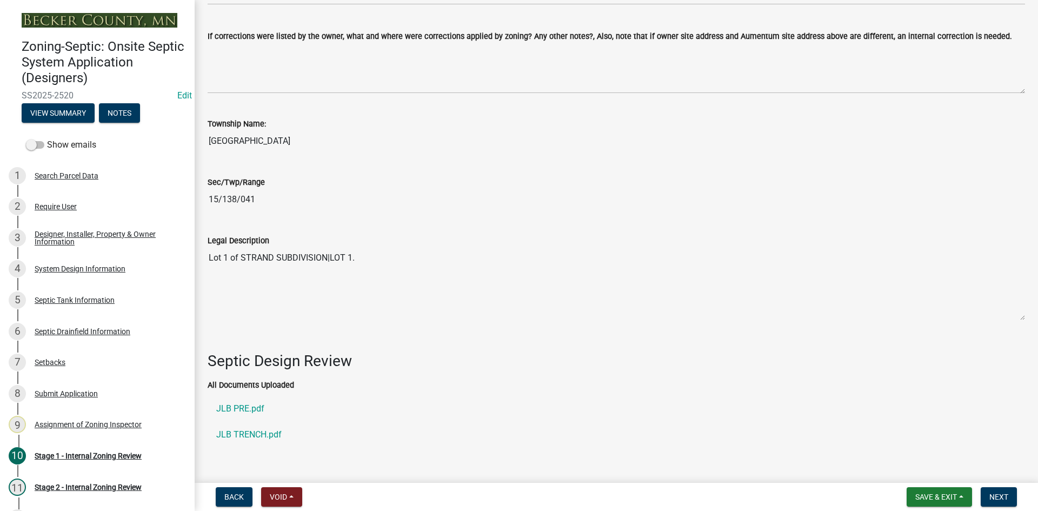
scroll to position [1460, 0]
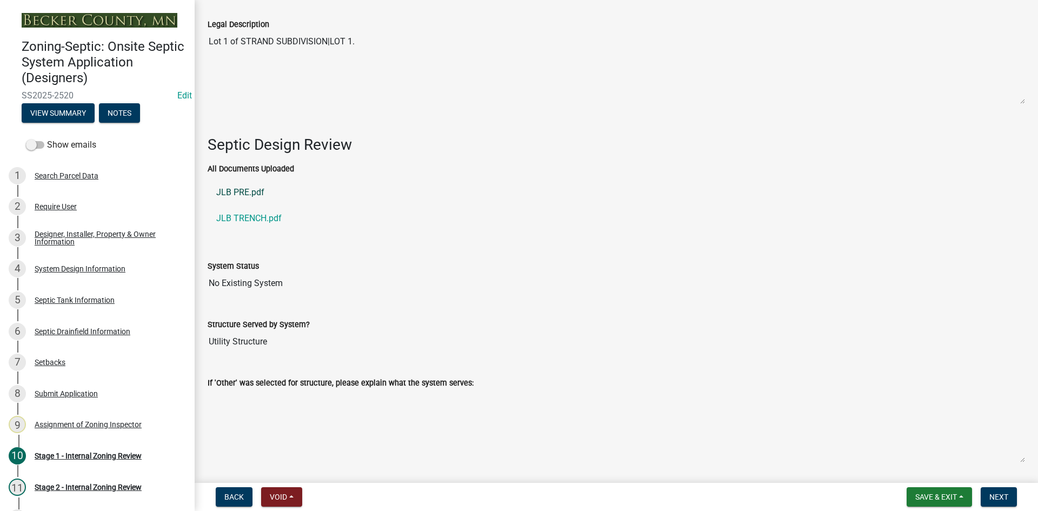
click at [256, 189] on link "JLB PRE.pdf" at bounding box center [616, 193] width 817 height 26
click at [248, 211] on link "JLB TRENCH.pdf" at bounding box center [616, 218] width 817 height 26
click at [107, 329] on div "Septic Drainfield Information" at bounding box center [83, 332] width 96 height 8
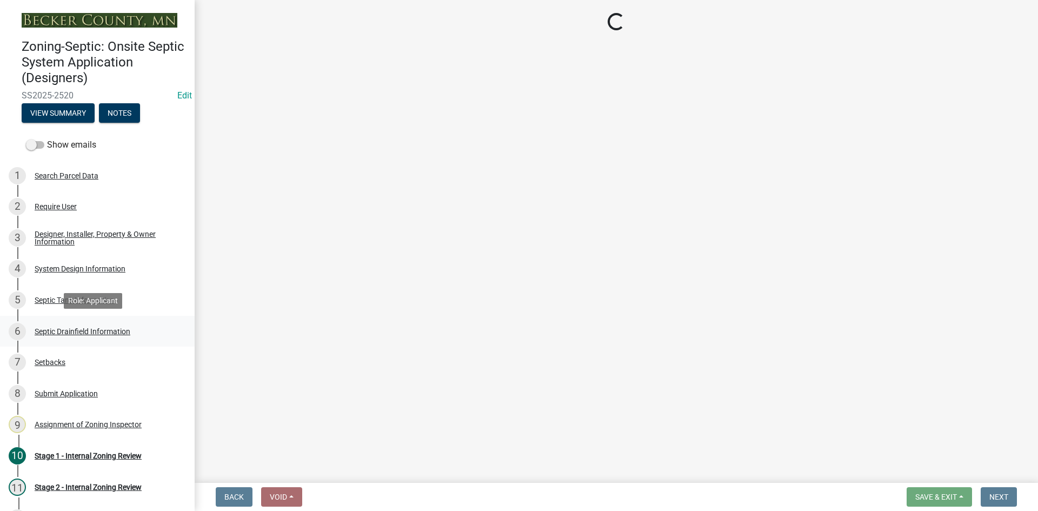
scroll to position [0, 0]
select select "aff5a67c-96fc-4cda-a582-7f2b3a4cd22a"
select select "8e987edc-9e69-430b-9b11-ad589d3299ec"
select select "dac4ac35-55b4-499a-b025-a1e3fbf96bb4"
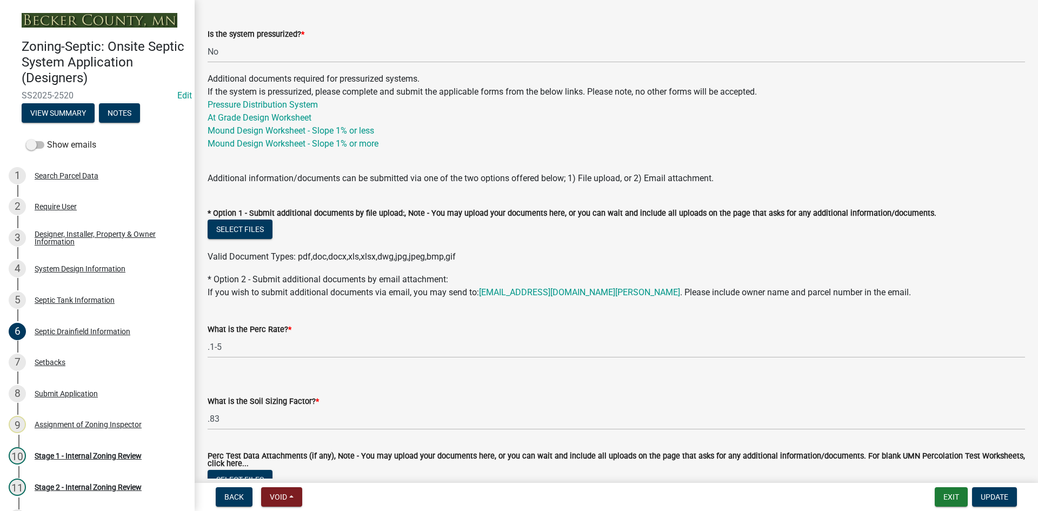
scroll to position [539, 0]
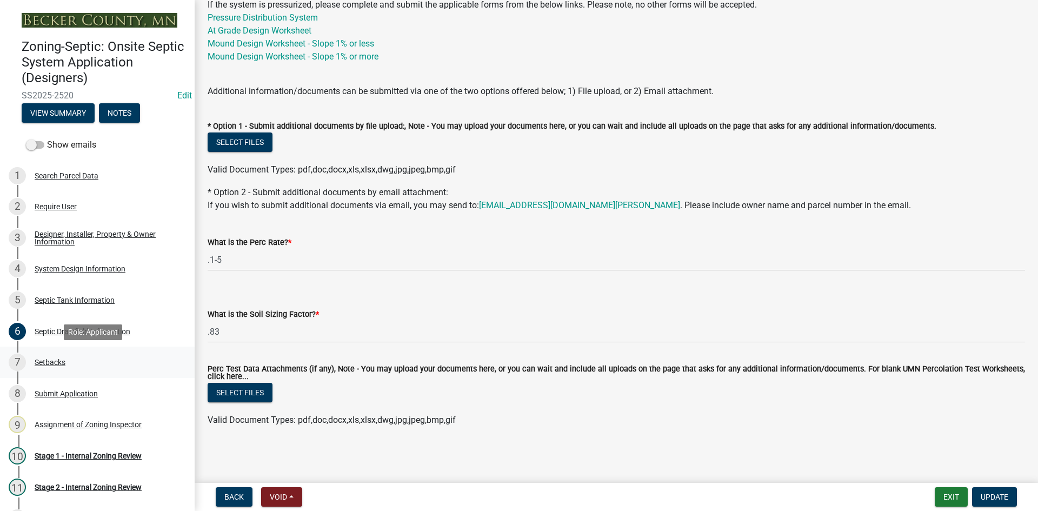
click at [48, 361] on div "Setbacks" at bounding box center [50, 362] width 31 height 8
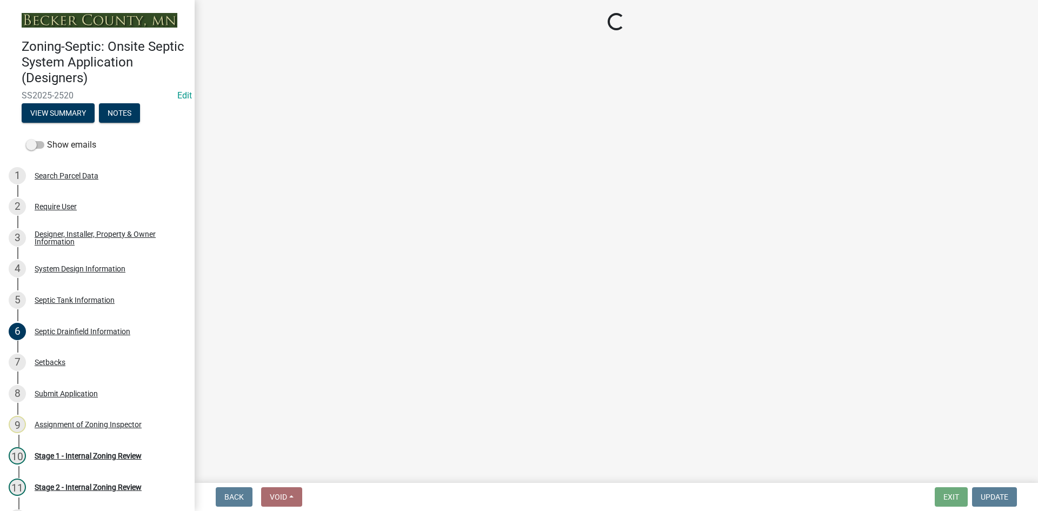
select select "479aafb6-b6e6-4f54-9b3a-e9d3c09fb6b0"
select select "23044af5-43bb-4cf5-8aef-2716db2ce5fc"
select select "341aaaa4-06c5-40e5-817d-62b65c9e97ec"
select select "2c0c9673-cfd8-4d5e-8ea6-73593e257713"
select select "cf78f1da-f066-4305-88a2-864abad1fa52"
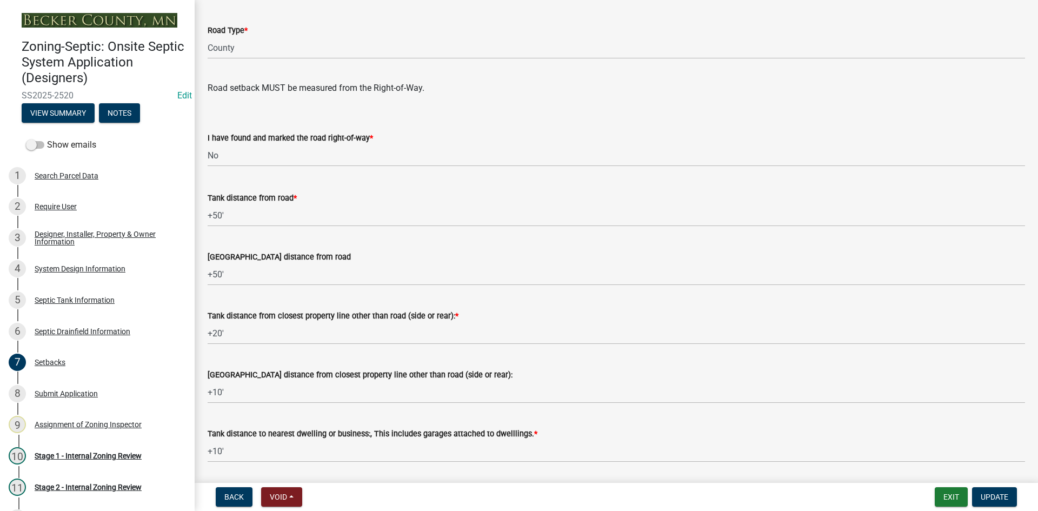
scroll to position [961, 0]
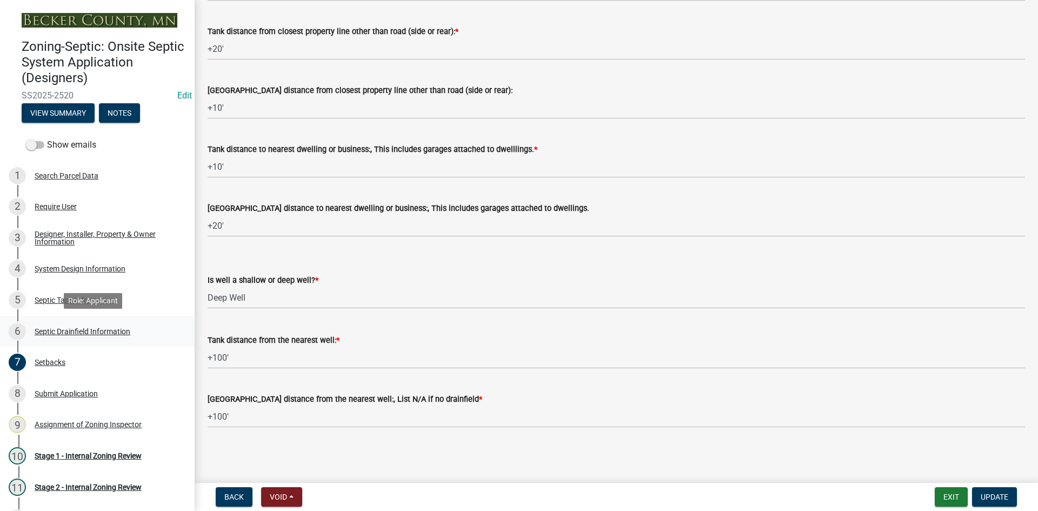
click at [87, 329] on div "Septic Drainfield Information" at bounding box center [83, 332] width 96 height 8
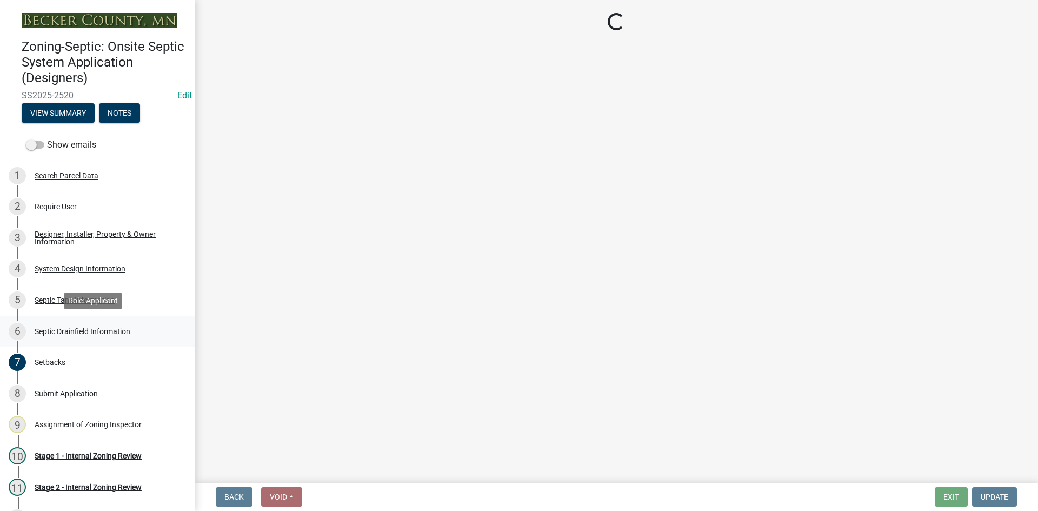
scroll to position [0, 0]
select select "aff5a67c-96fc-4cda-a582-7f2b3a4cd22a"
select select "8e987edc-9e69-430b-9b11-ad589d3299ec"
select select "dac4ac35-55b4-499a-b025-a1e3fbf96bb4"
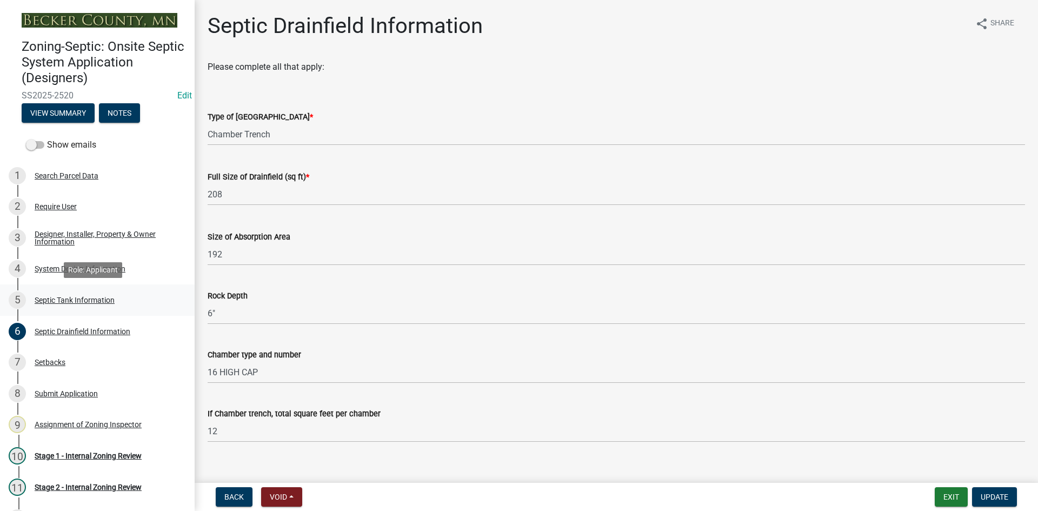
click at [90, 296] on div "Septic Tank Information" at bounding box center [75, 300] width 80 height 8
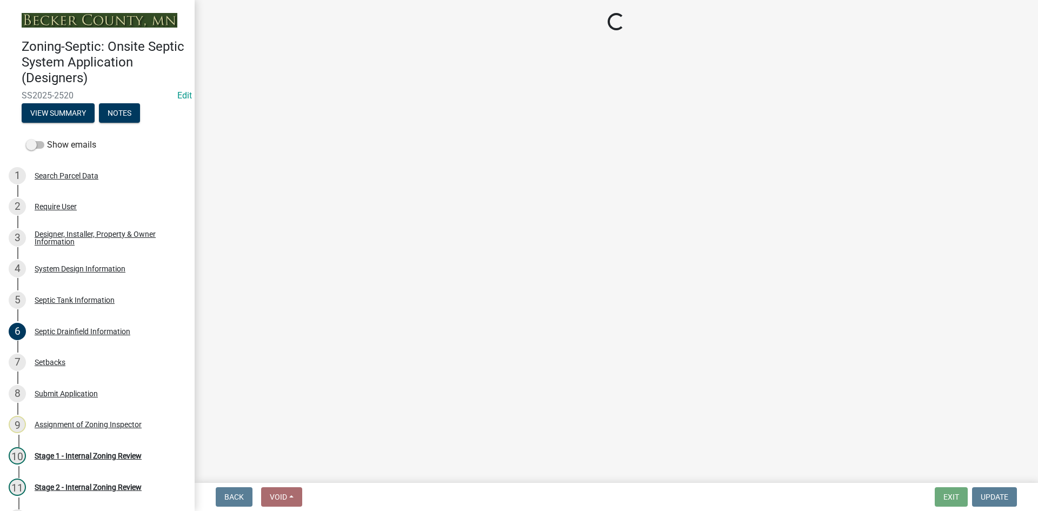
select select "f9fbe67c-c1cf-4a63-8ad4-799ce56b7f21"
select select "755580e7-6a23-4f31-b987-1fba436fc27e"
select select "52556460-45fa-4026-a6c2-c70bb0823cb5"
select select "c84d9e4c-2287-4d2e-9ef7-9874a7456ee3"
select select "a956bcdf-8f12-4f61-bfc1-a6e229dc0595"
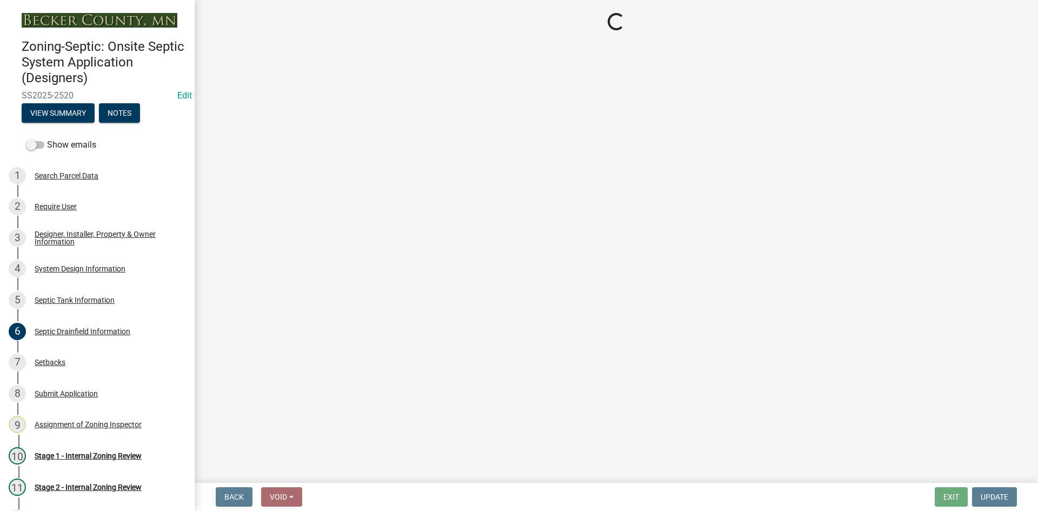
select select "ba43cfd8-3223-4e93-a41d-8bc71aa45820"
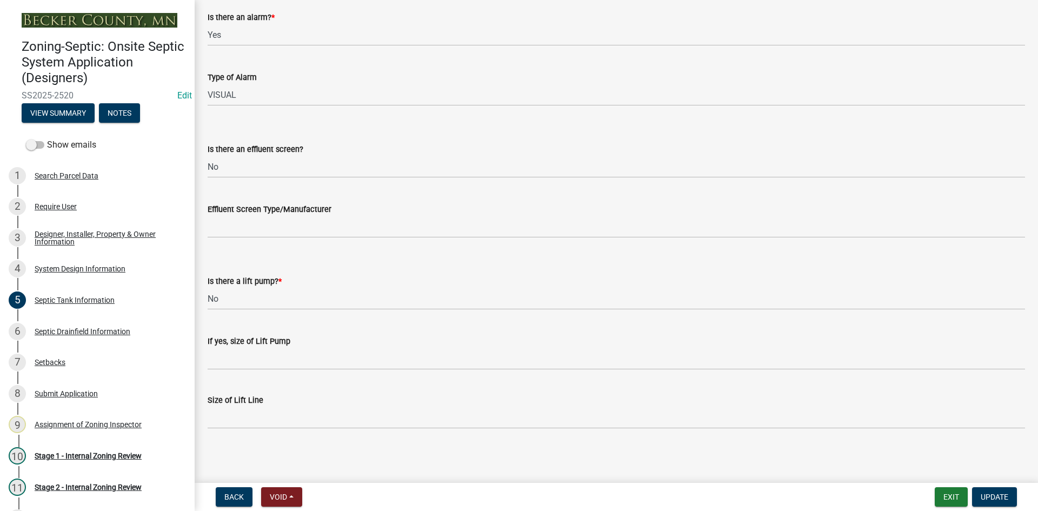
scroll to position [357, 0]
click at [96, 269] on div "System Design Information" at bounding box center [80, 269] width 91 height 8
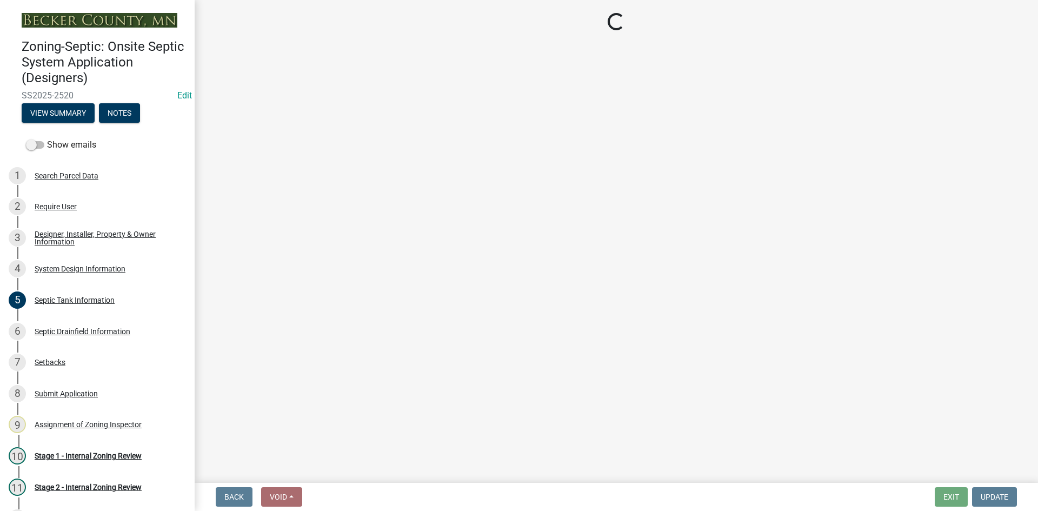
select select "55497d75-c43f-4635-a730-e0737ce05d56"
select select "25258e87-3ef9-4f1c-a5f1-75a1d463abfb"
select select "011fbff4-a41d-4a75-9bd8-71c7e6c69e0d"
select select "85fdfef2-2683-4311-b5d5-5505f6411127"
select select "acb956d0-fe38-4b39-a121-cf897fe74d21"
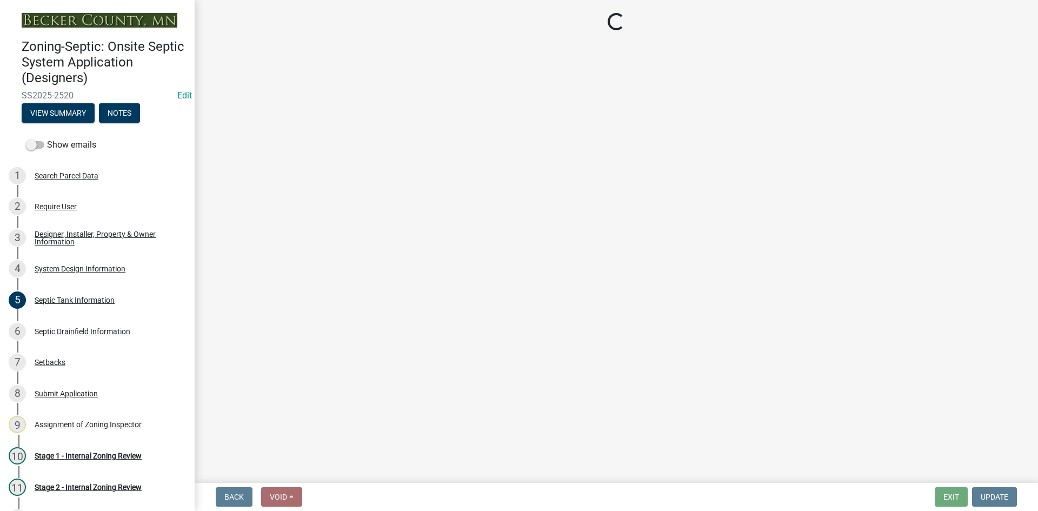
select select "ba735beb-519e-40f0-ae20-62d65fc4c46b"
select select "ef698bf5-6172-44c1-9ffb-522c07469aed"
select select "384fc250-a67e-4e5e-a6e0-19116deb63e7"
select select "a0c59fcd-b61c-4c3a-90a8-e70849750c47"
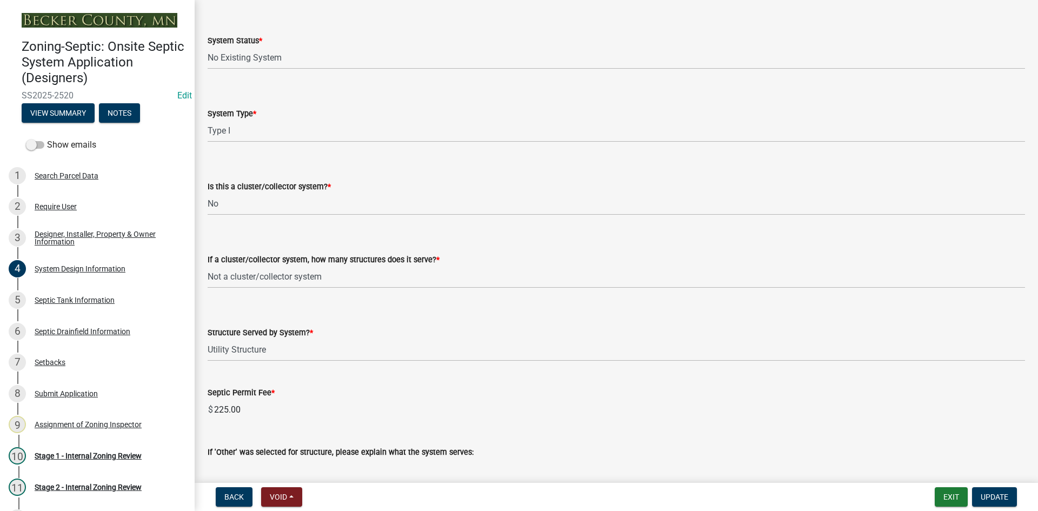
scroll to position [1310, 0]
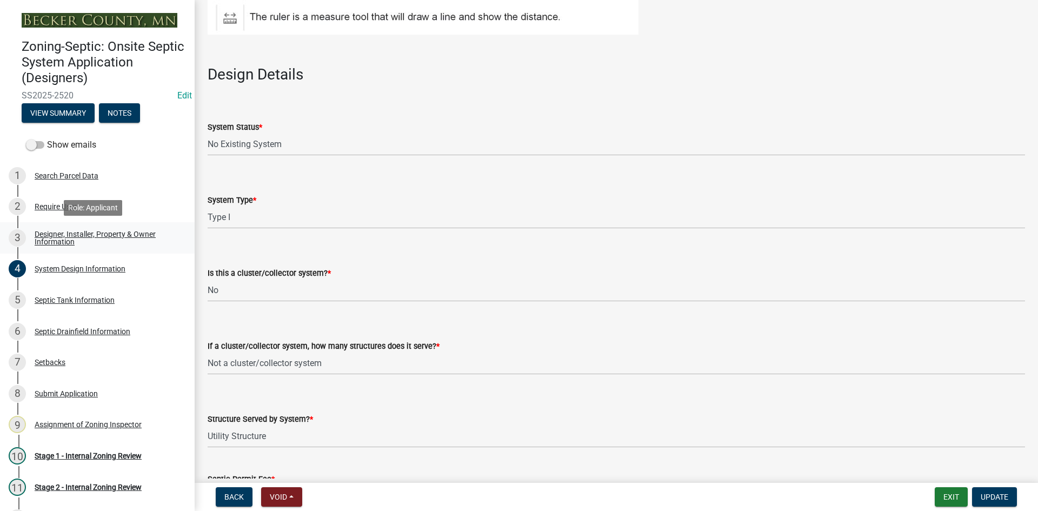
click at [91, 234] on div "Designer, Installer, Property & Owner Information" at bounding box center [106, 237] width 143 height 15
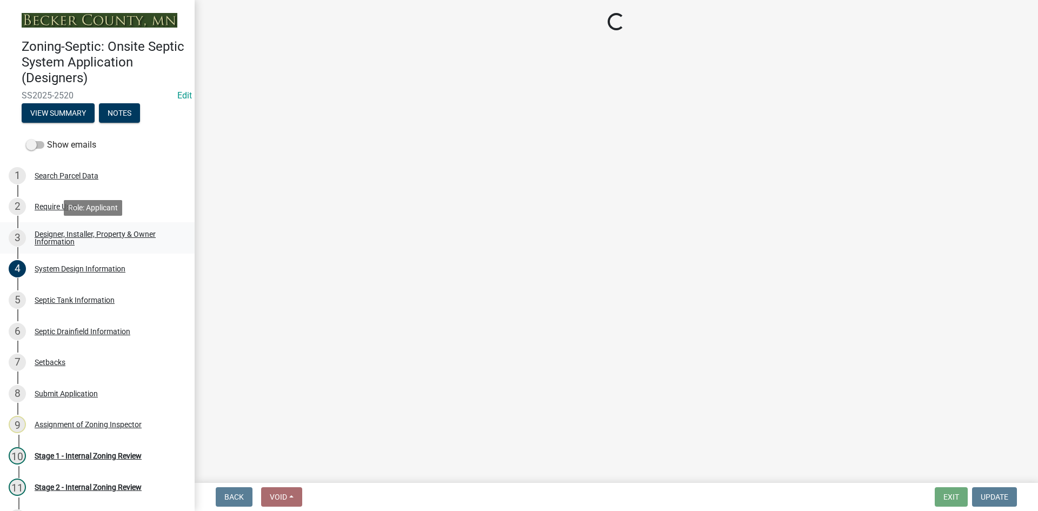
scroll to position [0, 0]
select select "60138064-8806-4d9b-bedf-9669809b6879"
select select "1c9ff1f6-7549-467f-8fe1-bc544d096328"
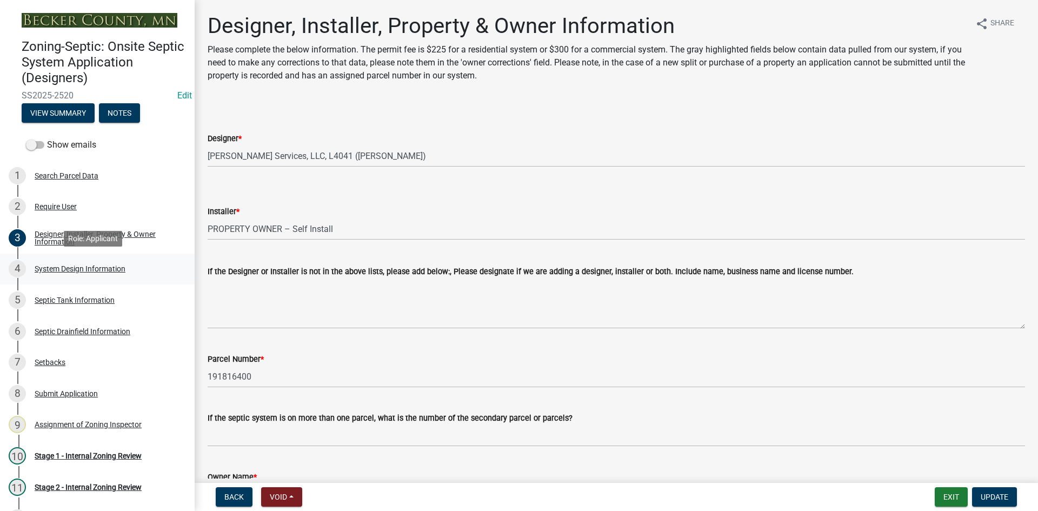
click at [106, 265] on div "System Design Information" at bounding box center [80, 269] width 91 height 8
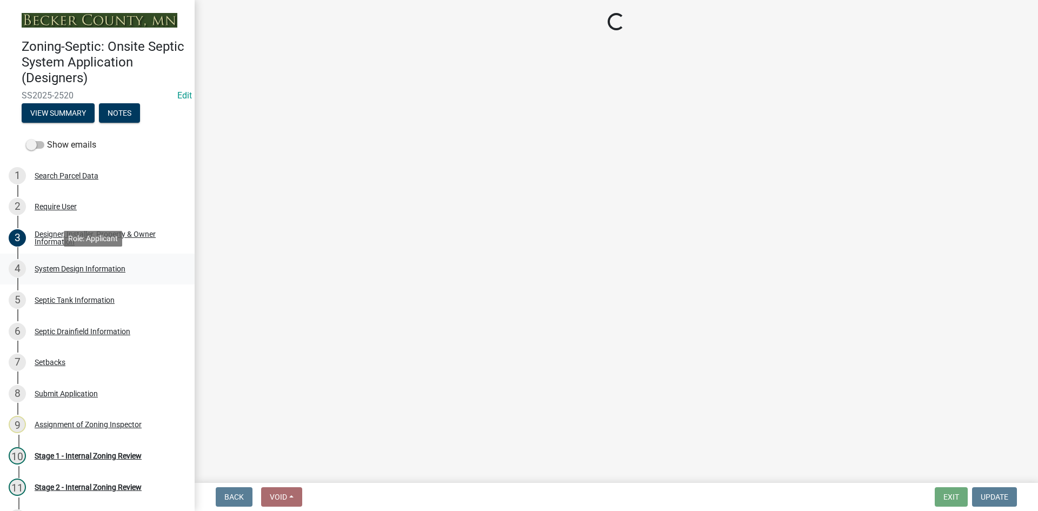
select select "55497d75-c43f-4635-a730-e0737ce05d56"
select select "25258e87-3ef9-4f1c-a5f1-75a1d463abfb"
select select "011fbff4-a41d-4a75-9bd8-71c7e6c69e0d"
select select "85fdfef2-2683-4311-b5d5-5505f6411127"
select select "acb956d0-fe38-4b39-a121-cf897fe74d21"
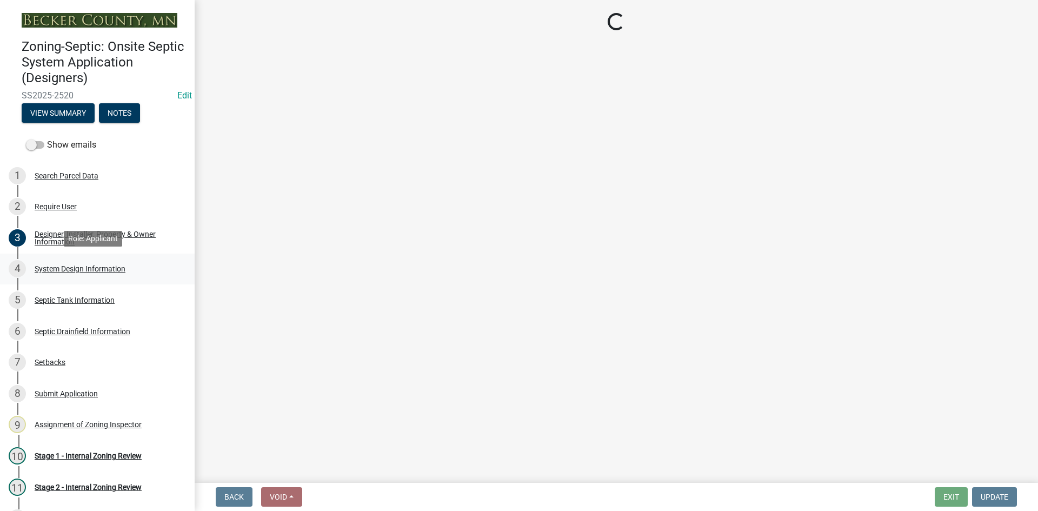
select select "ba735beb-519e-40f0-ae20-62d65fc4c46b"
select select "ef698bf5-6172-44c1-9ffb-522c07469aed"
select select "384fc250-a67e-4e5e-a6e0-19116deb63e7"
select select "a0c59fcd-b61c-4c3a-90a8-e70849750c47"
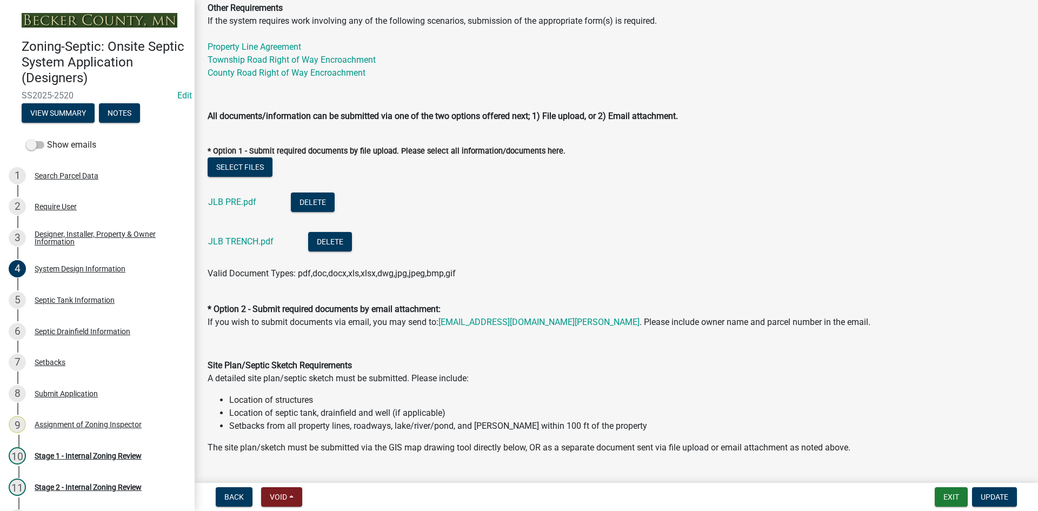
scroll to position [487, 0]
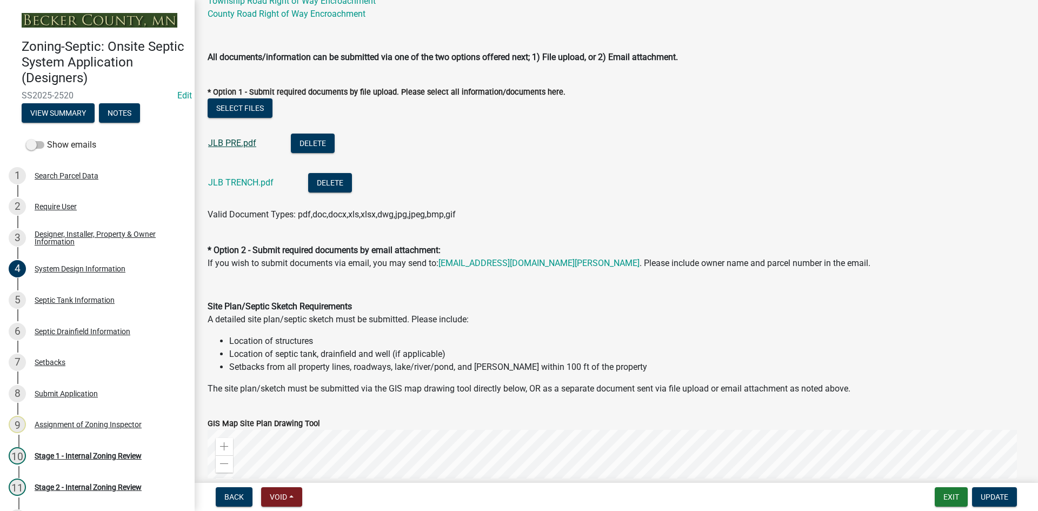
click at [242, 141] on link "JLB PRE.pdf" at bounding box center [232, 143] width 48 height 10
click at [243, 181] on link "JLB TRENCH.pdf" at bounding box center [240, 182] width 65 height 10
click at [232, 144] on link "JLB PRE.pdf" at bounding box center [232, 143] width 48 height 10
click at [230, 177] on link "JLB TRENCH.pdf" at bounding box center [240, 182] width 65 height 10
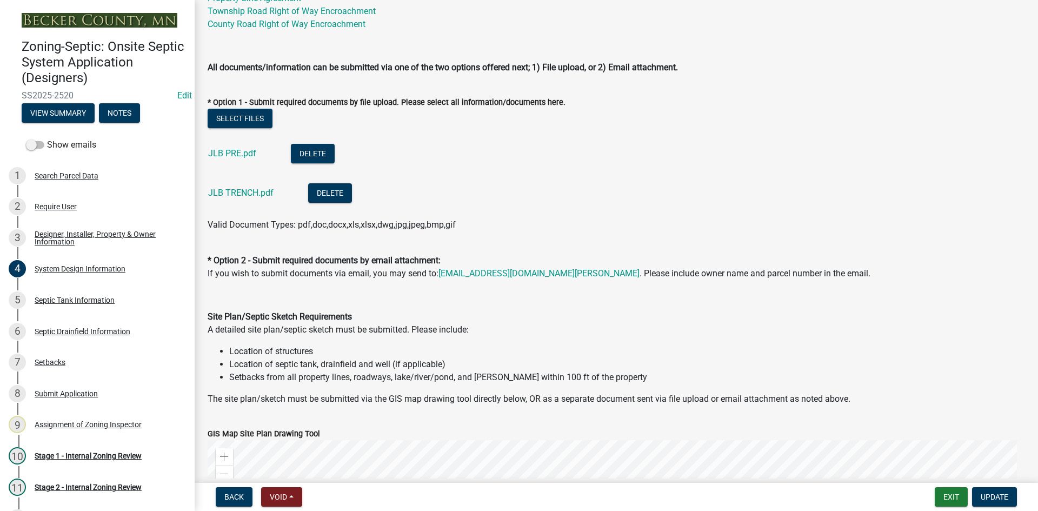
scroll to position [378, 0]
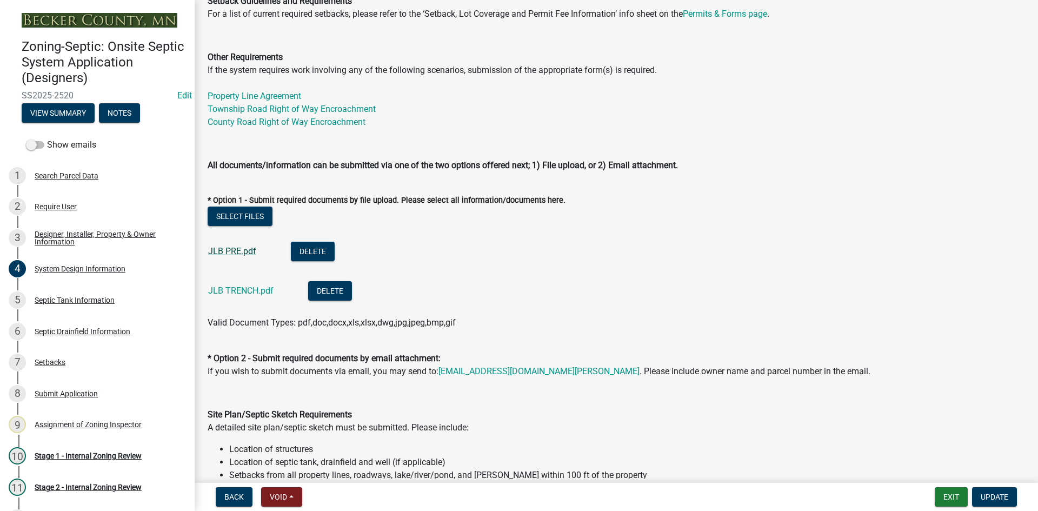
click at [226, 250] on link "JLB PRE.pdf" at bounding box center [232, 251] width 48 height 10
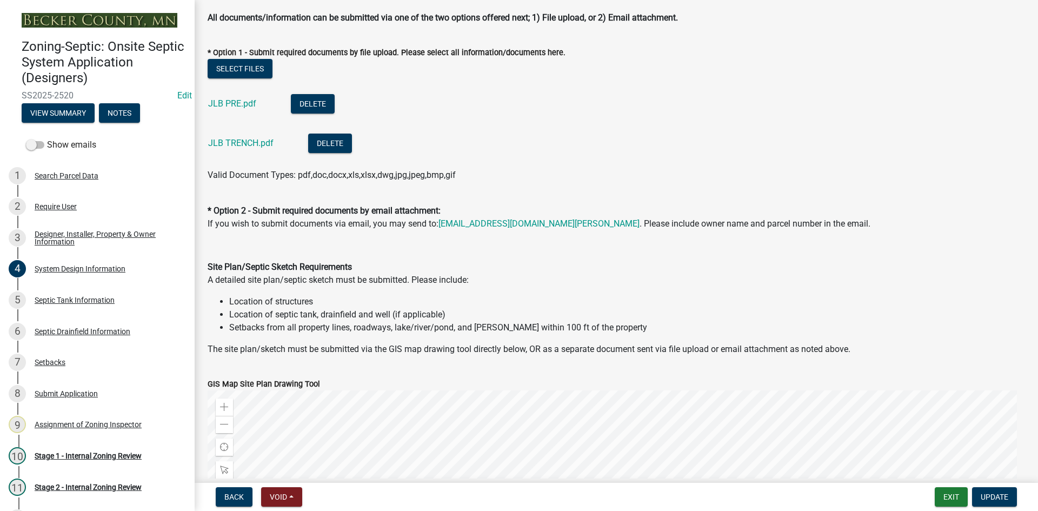
scroll to position [541, 0]
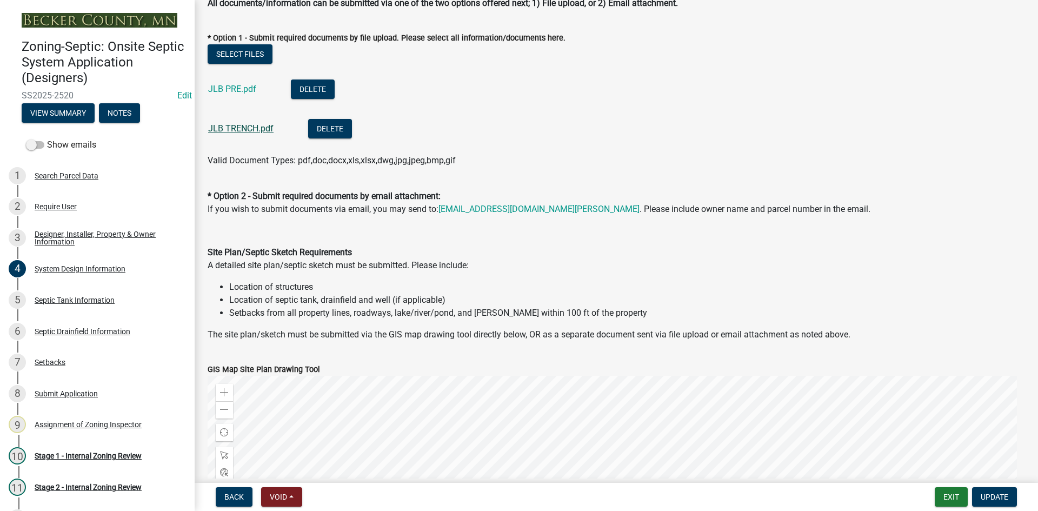
click at [244, 125] on link "JLB TRENCH.pdf" at bounding box center [240, 128] width 65 height 10
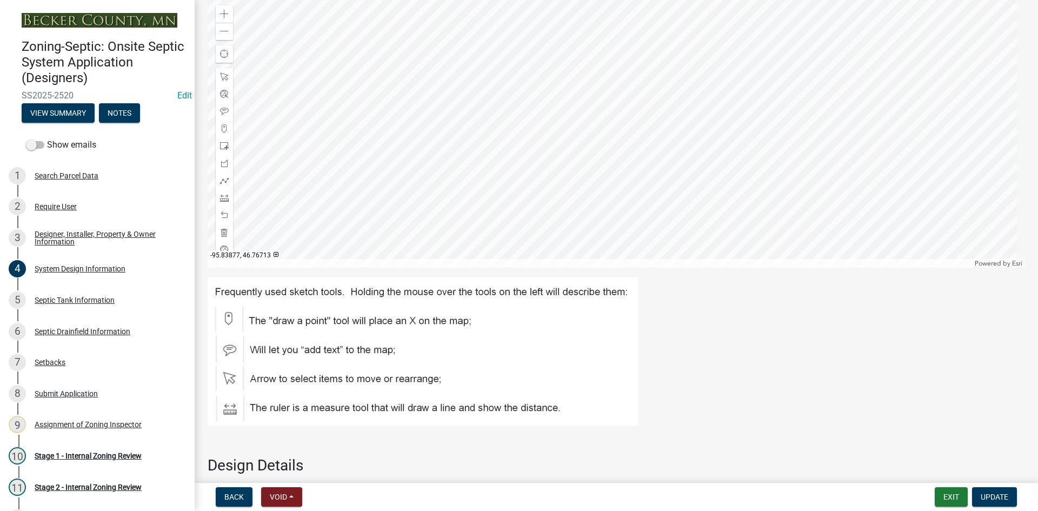
scroll to position [757, 0]
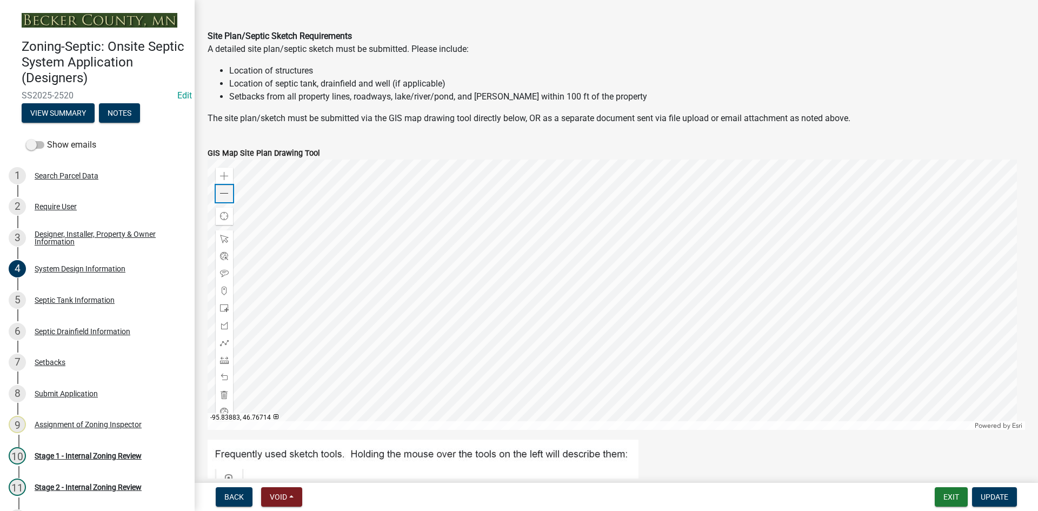
click at [228, 193] on span at bounding box center [224, 193] width 9 height 9
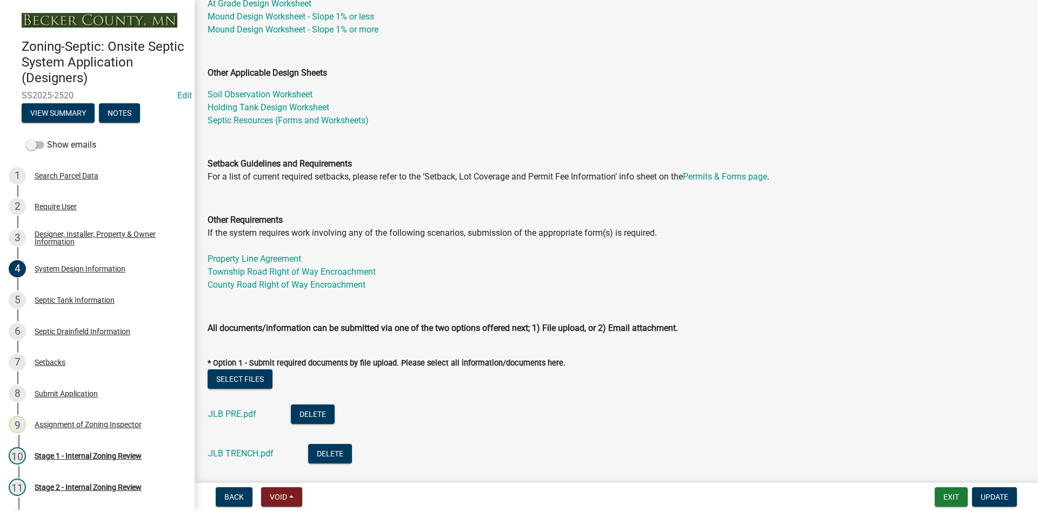
scroll to position [324, 0]
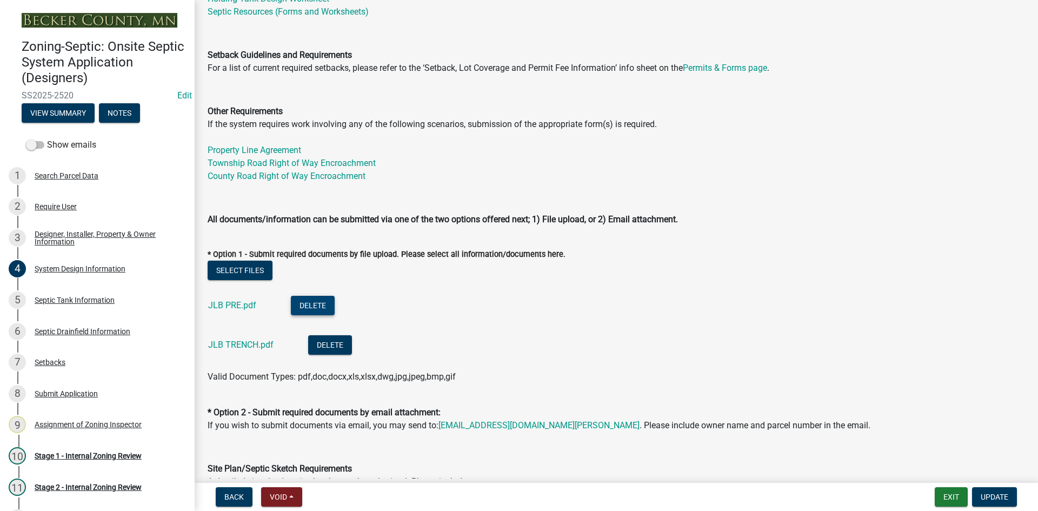
click at [317, 307] on button "Delete" at bounding box center [313, 305] width 44 height 19
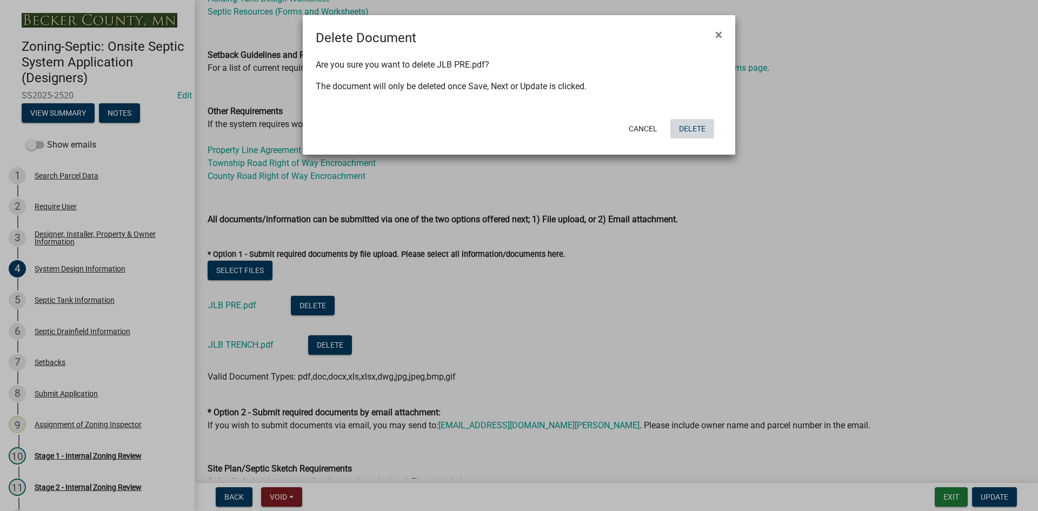
click at [695, 128] on button "Delete" at bounding box center [692, 128] width 44 height 19
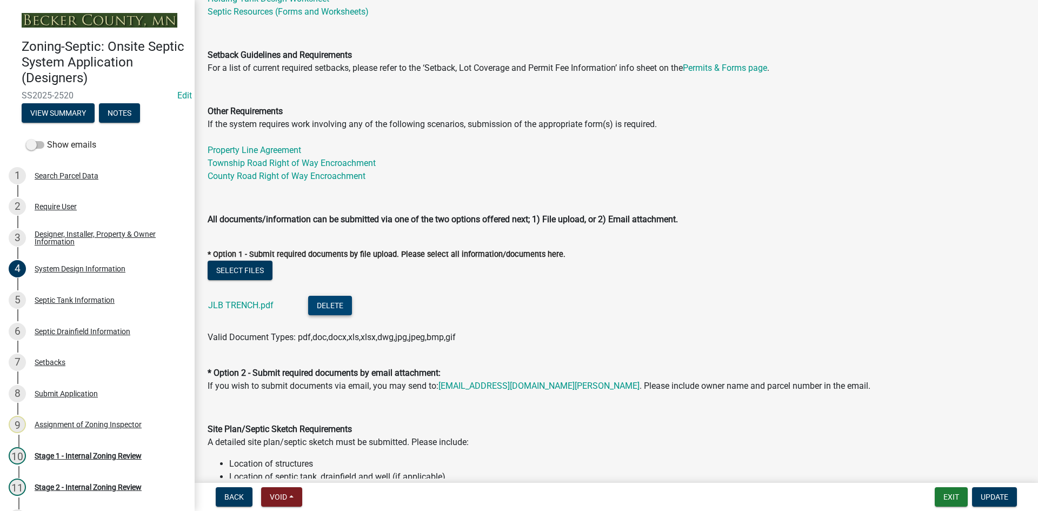
click at [334, 310] on button "Delete" at bounding box center [330, 305] width 44 height 19
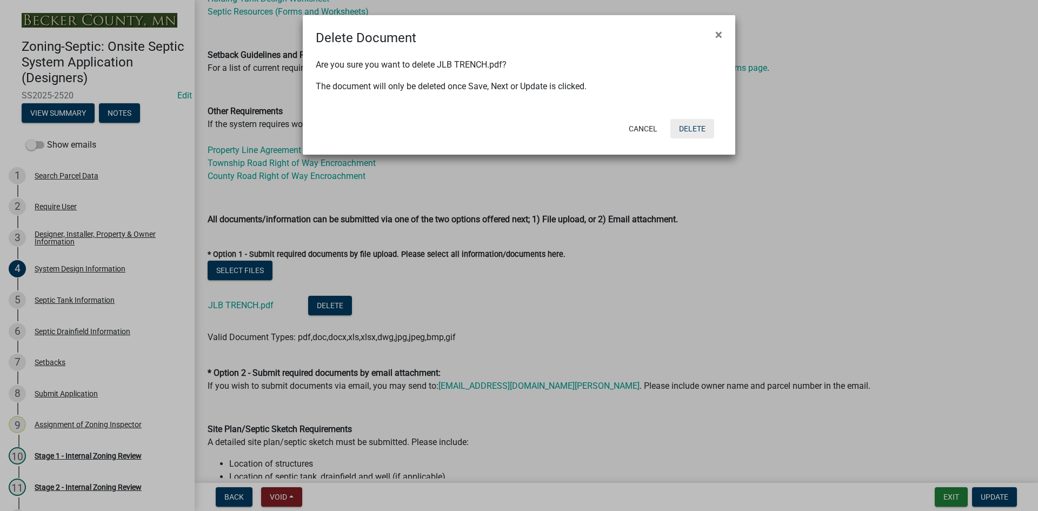
click at [699, 129] on button "Delete" at bounding box center [692, 128] width 44 height 19
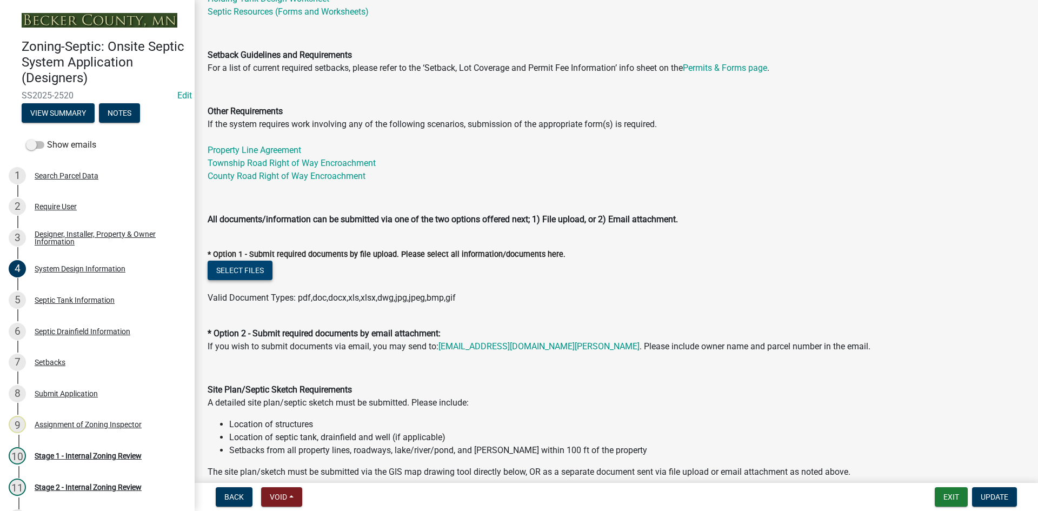
click at [263, 271] on button "Select files" at bounding box center [240, 270] width 65 height 19
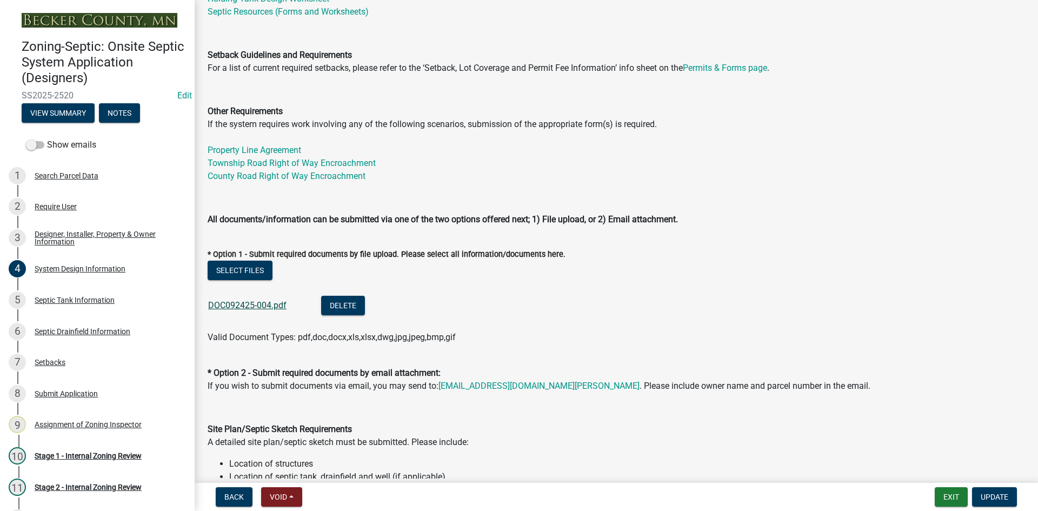
click at [264, 303] on link "DOC092425-004.pdf" at bounding box center [247, 305] width 78 height 10
click at [990, 493] on span "Update" at bounding box center [995, 497] width 28 height 9
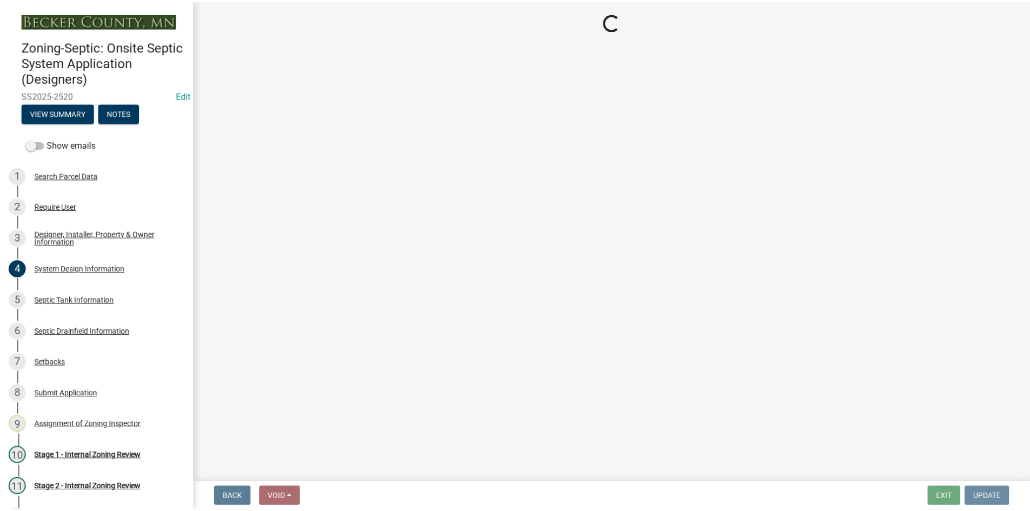
scroll to position [0, 0]
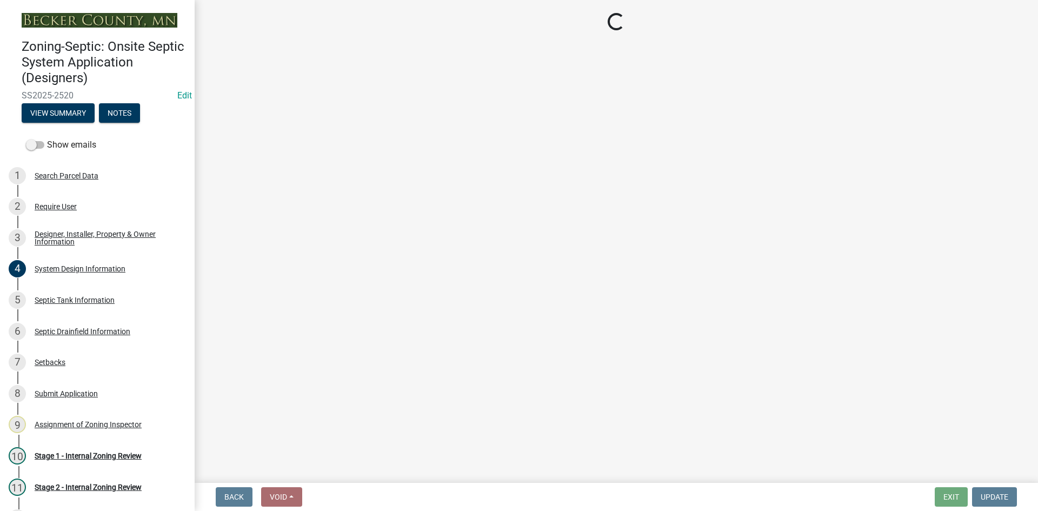
select select "49e49f1e-3b32-4342-8c2e-9cbd4919fe4d"
select select "ca07ae0a-7638-46ff-ada2-c67ca3524324"
select select "ec75a761-93b4-47c5-8535-fea253c32937"
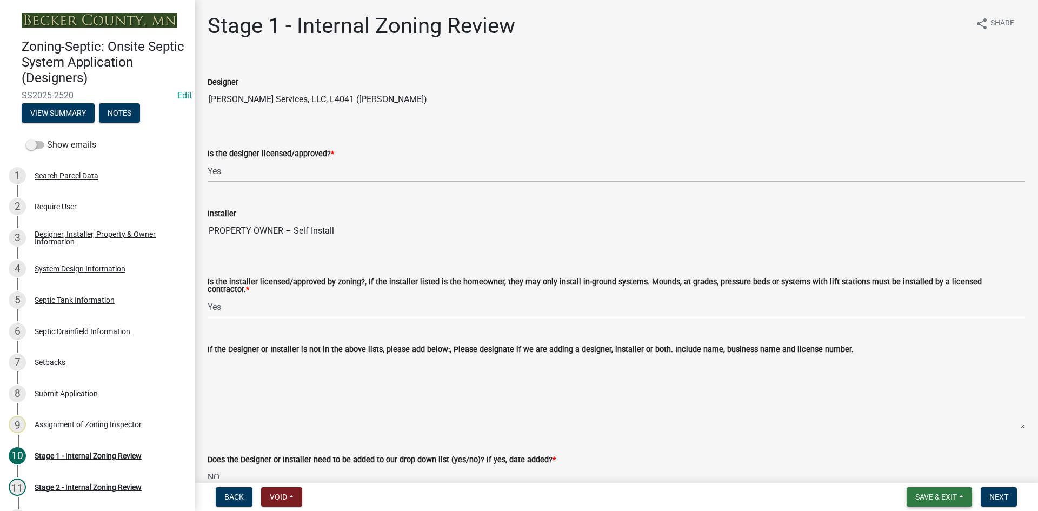
click at [942, 503] on button "Save & Exit" at bounding box center [939, 496] width 65 height 19
click at [929, 471] on button "Save & Exit" at bounding box center [929, 469] width 87 height 26
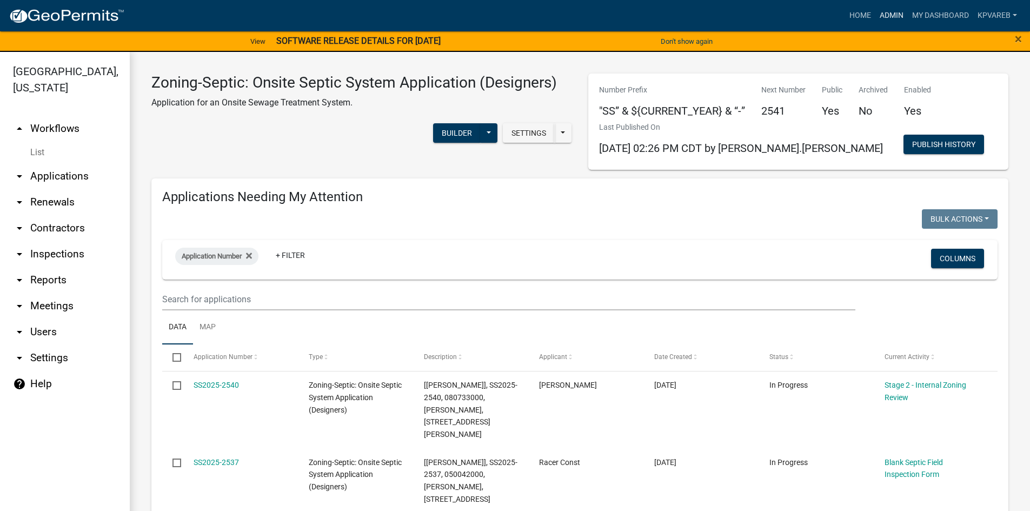
click at [887, 12] on link "Admin" at bounding box center [891, 15] width 32 height 21
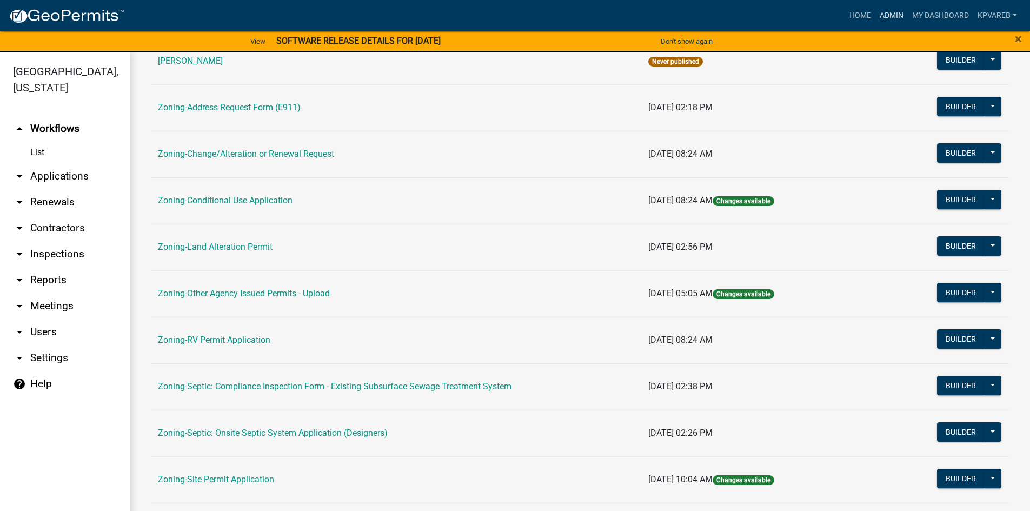
scroll to position [318, 0]
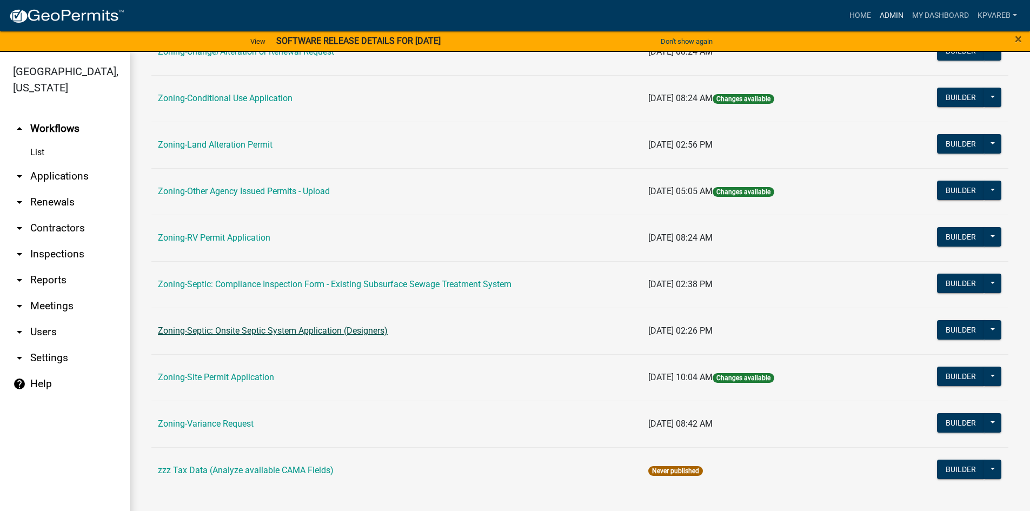
click at [875, 5] on link "Admin" at bounding box center [891, 15] width 32 height 21
